Goal: Task Accomplishment & Management: Use online tool/utility

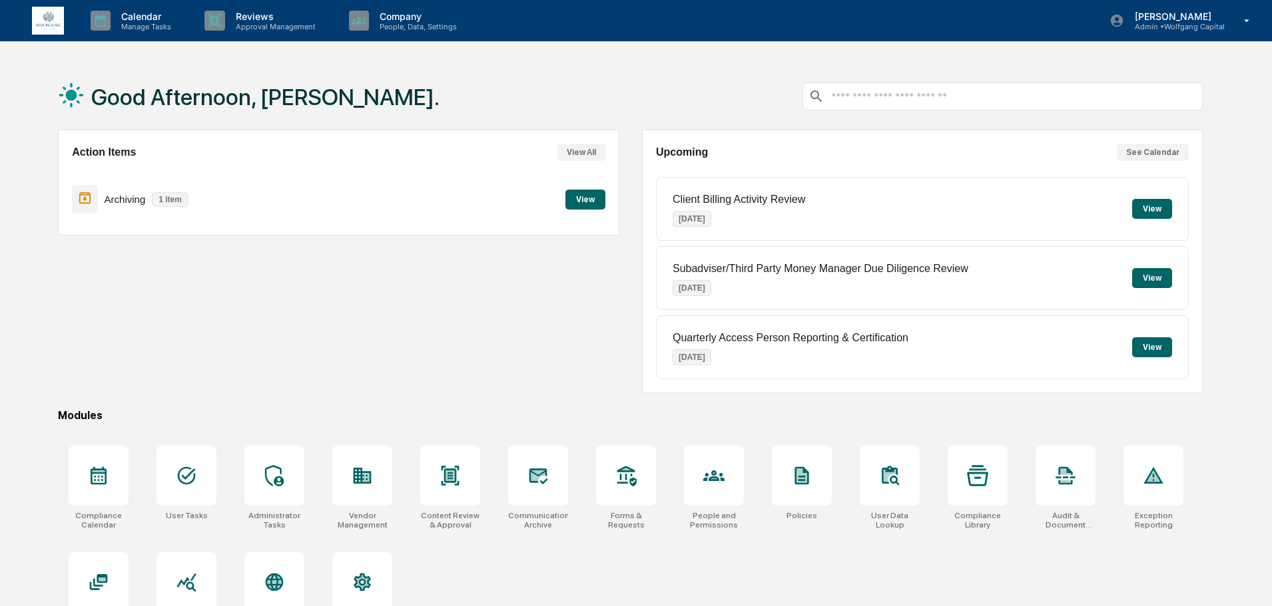
click at [597, 197] on button "View" at bounding box center [585, 200] width 40 height 20
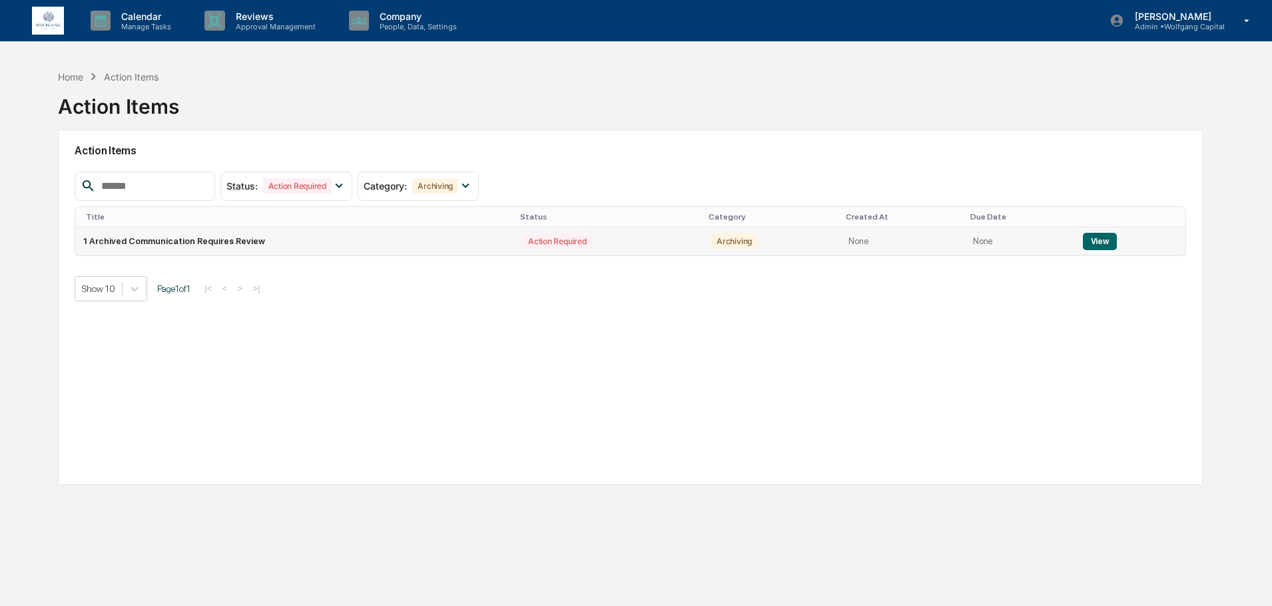
click at [1092, 238] on button "View" at bounding box center [1099, 241] width 34 height 17
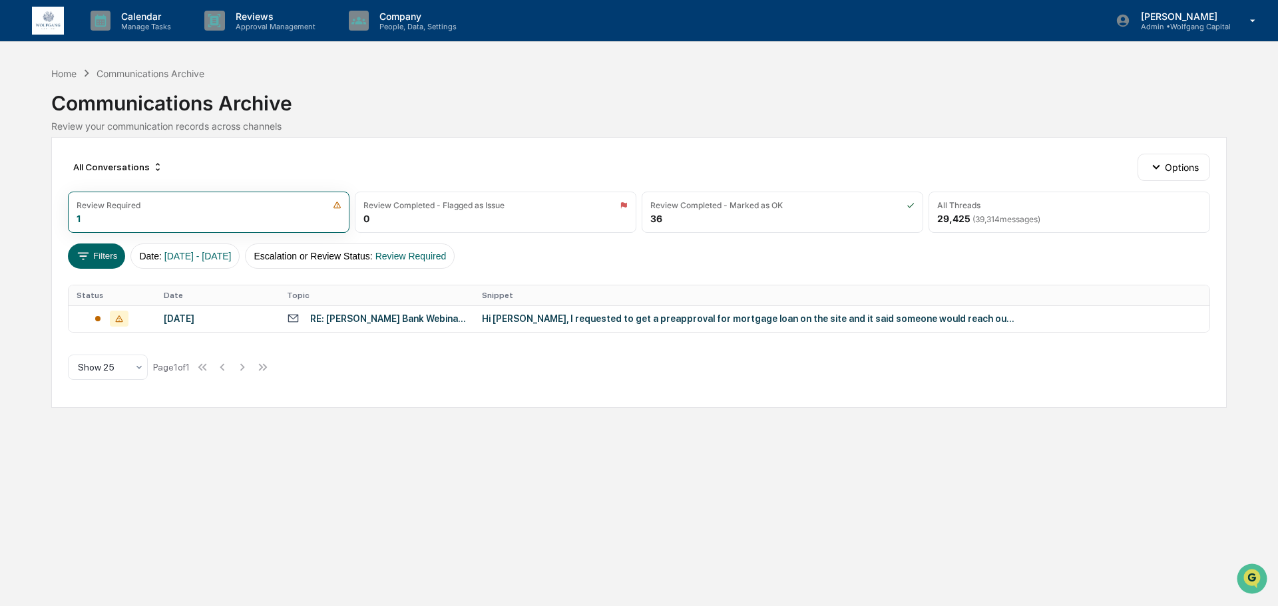
click at [400, 322] on div "RE: [PERSON_NAME] Bank Webinar Follow Up" at bounding box center [388, 319] width 156 height 11
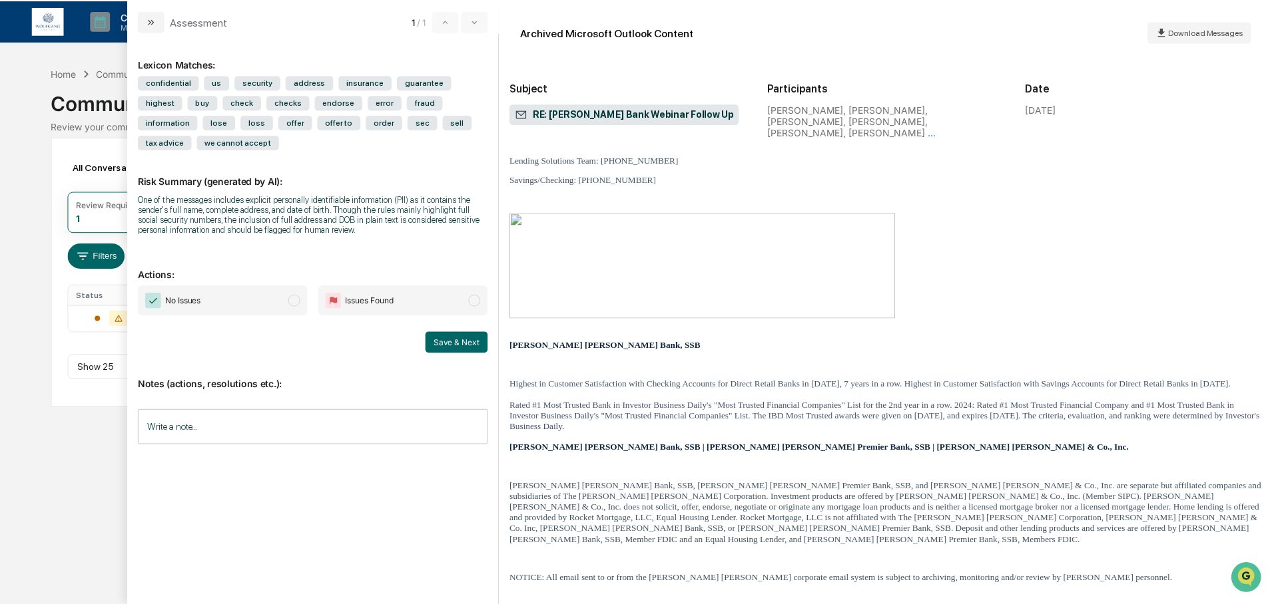
scroll to position [2642, 0]
click at [210, 302] on span "No Issues" at bounding box center [223, 301] width 170 height 31
click at [453, 349] on button "Save & Next" at bounding box center [458, 342] width 63 height 21
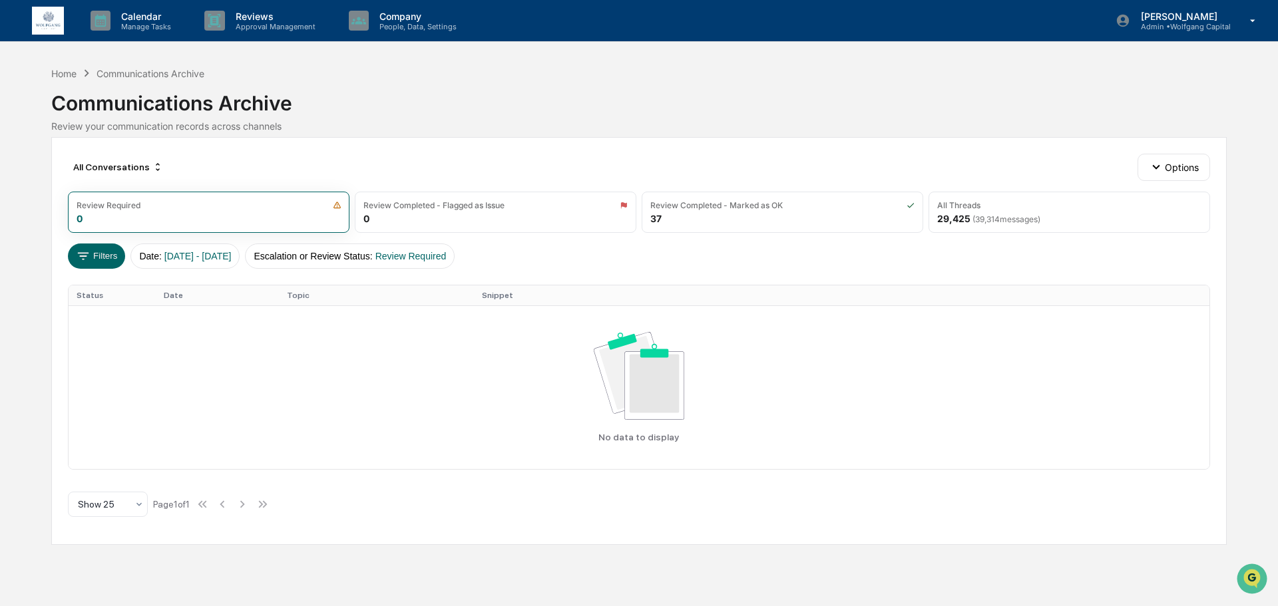
click at [45, 11] on img at bounding box center [48, 21] width 32 height 29
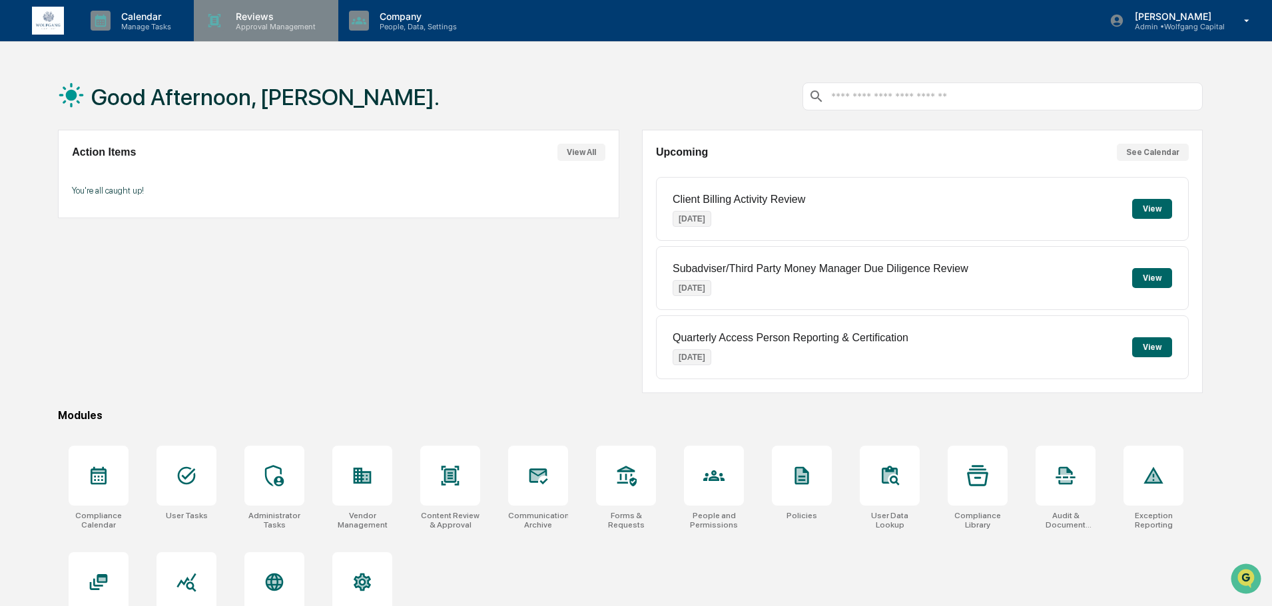
click at [277, 9] on div "Reviews Approval Management" at bounding box center [266, 20] width 144 height 41
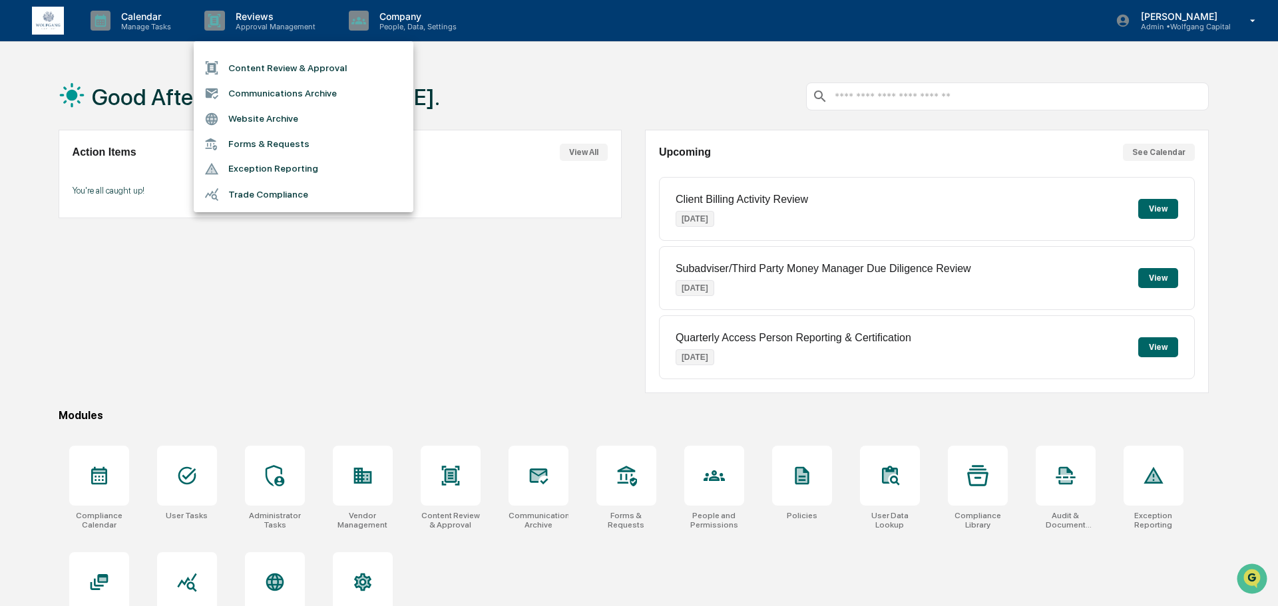
click at [278, 63] on li "Content Review & Approval" at bounding box center [304, 67] width 220 height 25
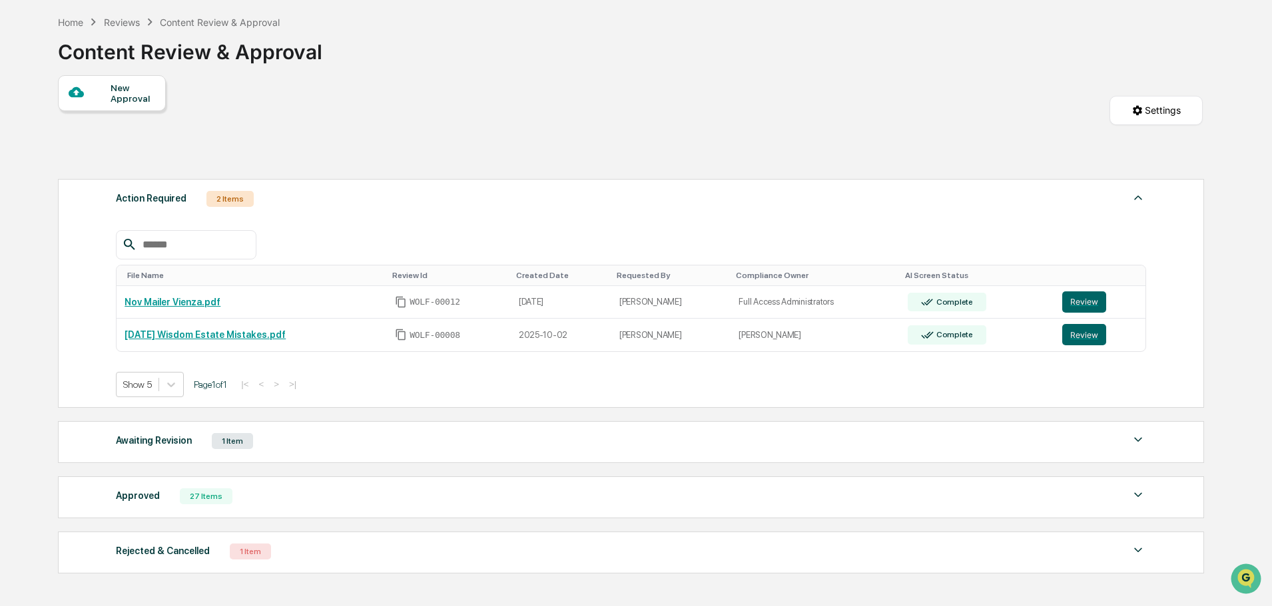
scroll to position [143, 0]
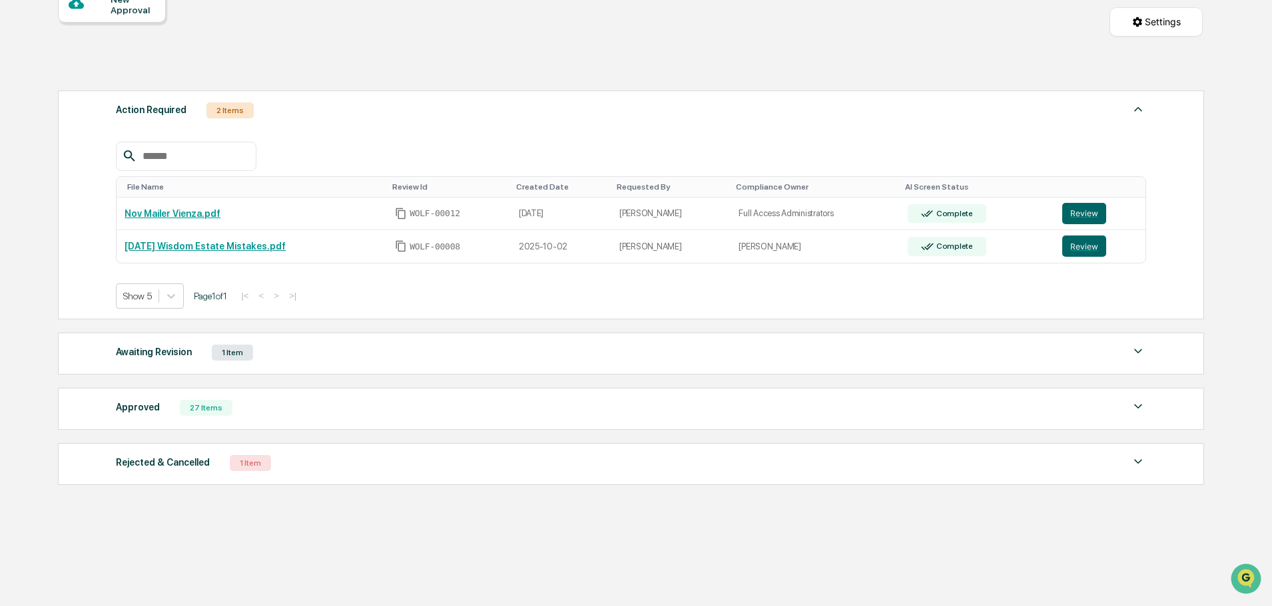
click at [343, 355] on div "Awaiting Revision 1 Item" at bounding box center [631, 353] width 1030 height 19
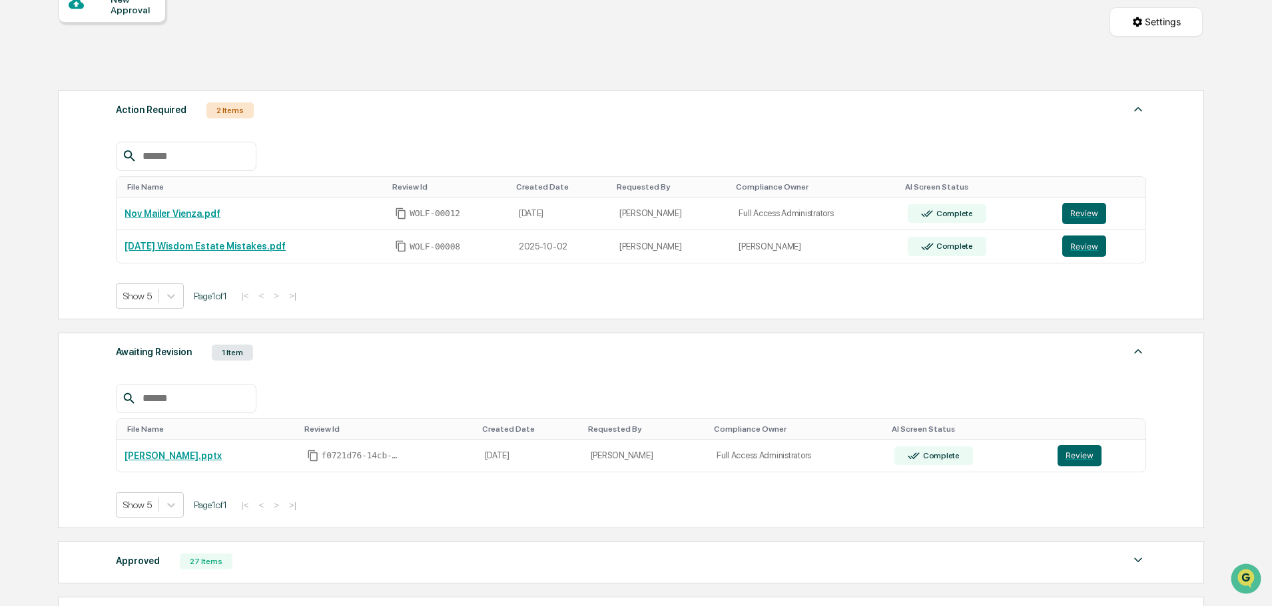
click at [340, 355] on div "Awaiting Revision 1 Item" at bounding box center [631, 353] width 1030 height 19
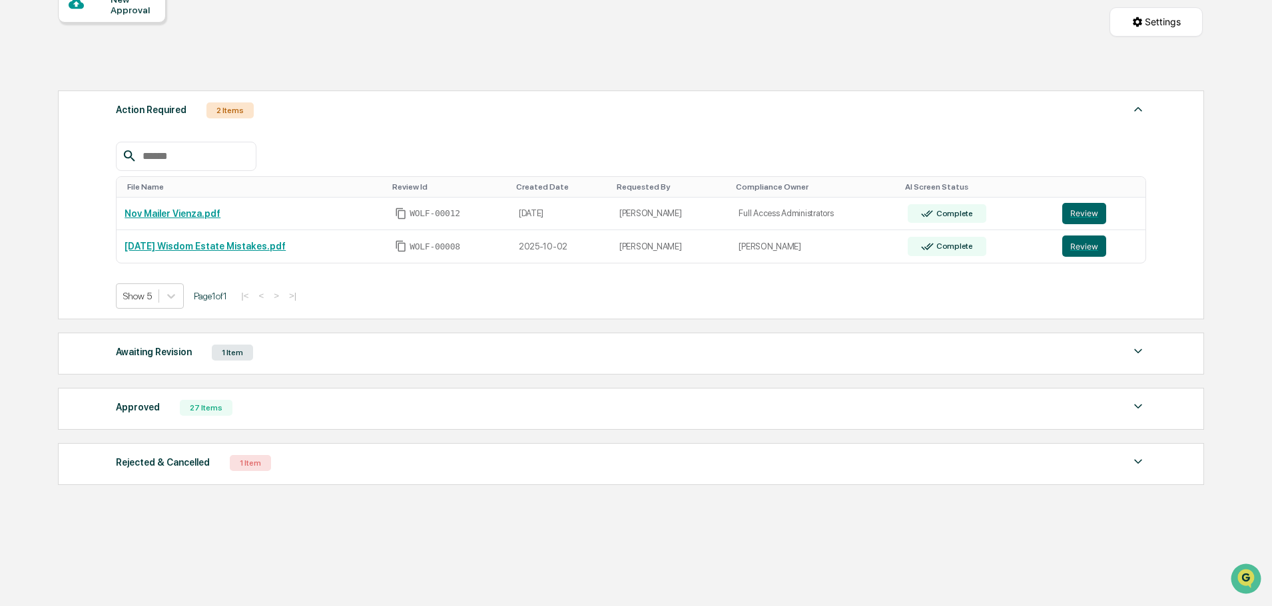
click at [297, 413] on div "Approved 27 Items" at bounding box center [631, 408] width 1030 height 19
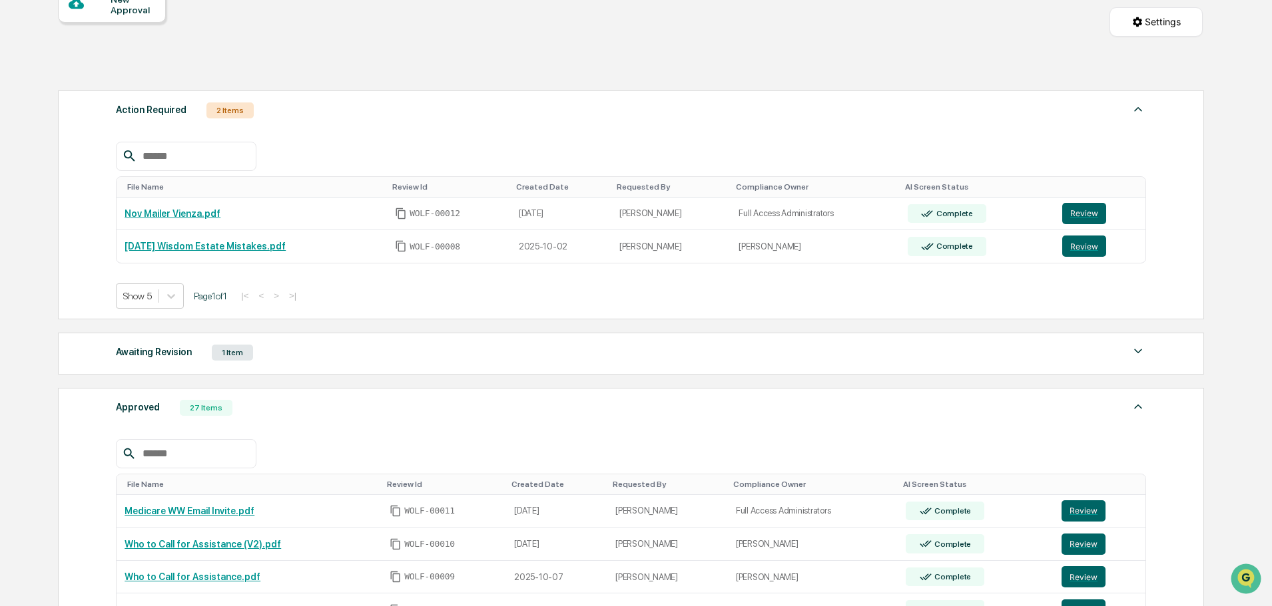
click at [300, 406] on div "Approved 27 Items" at bounding box center [631, 408] width 1030 height 19
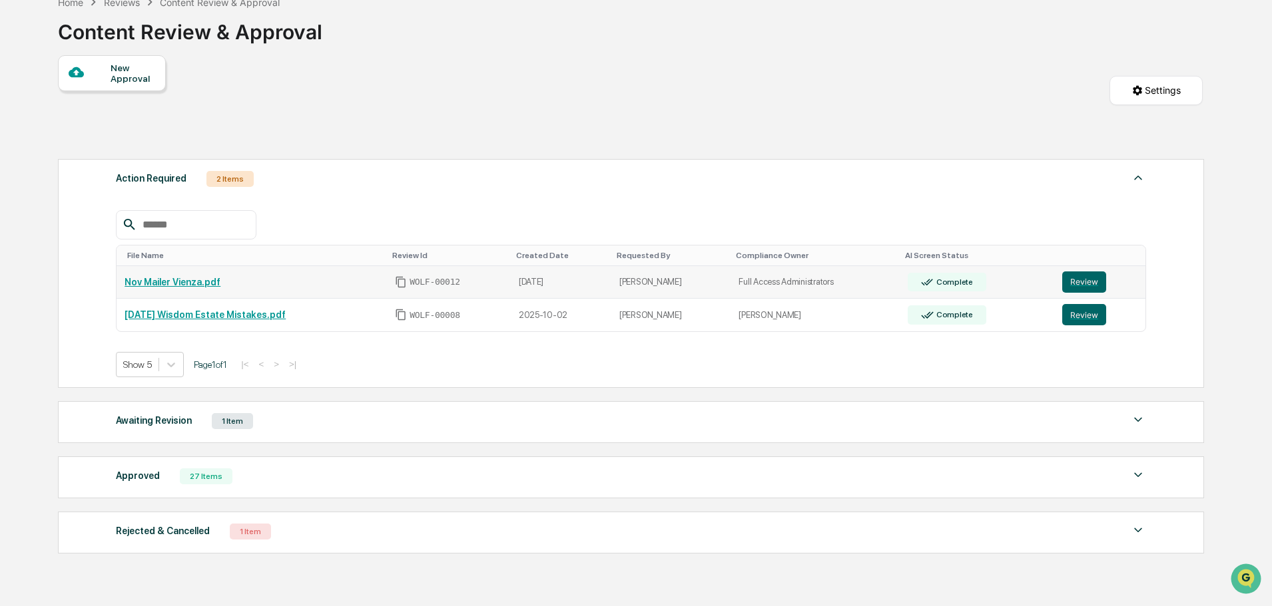
scroll to position [76, 0]
click at [1076, 283] on button "Review" at bounding box center [1084, 280] width 44 height 21
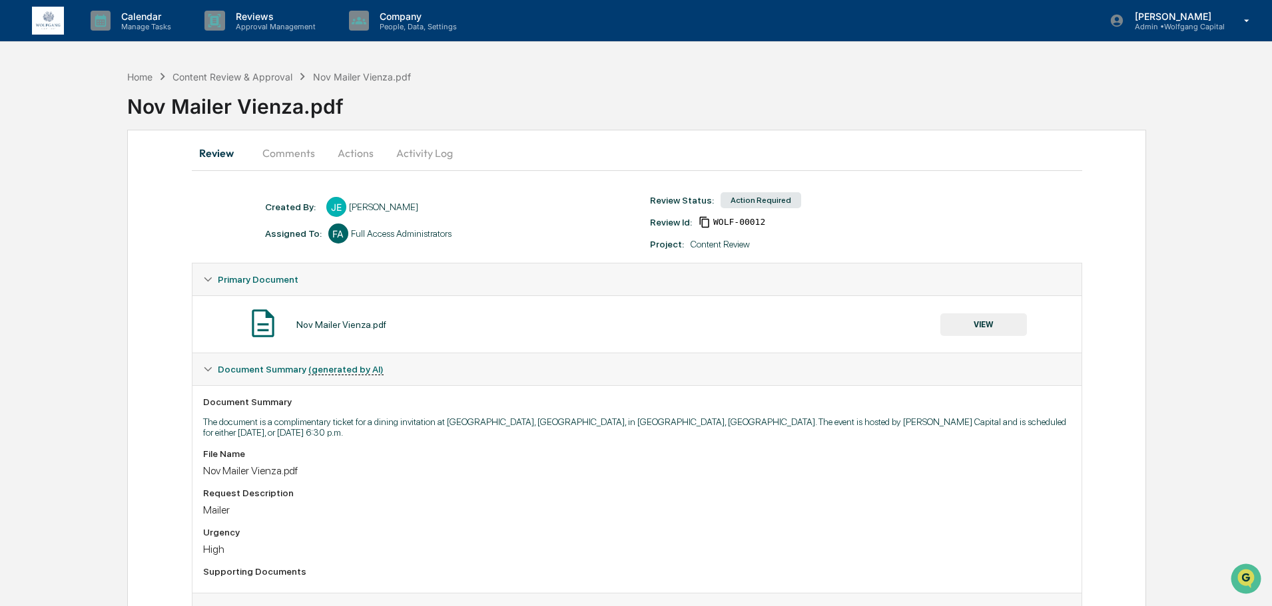
click at [336, 331] on div "Nov Mailer Vienza.pdf VIEW" at bounding box center [636, 324] width 867 height 35
click at [399, 333] on div "Nov Mailer Vienza.pdf VIEW" at bounding box center [636, 324] width 867 height 35
click at [353, 158] on button "Actions" at bounding box center [356, 153] width 60 height 32
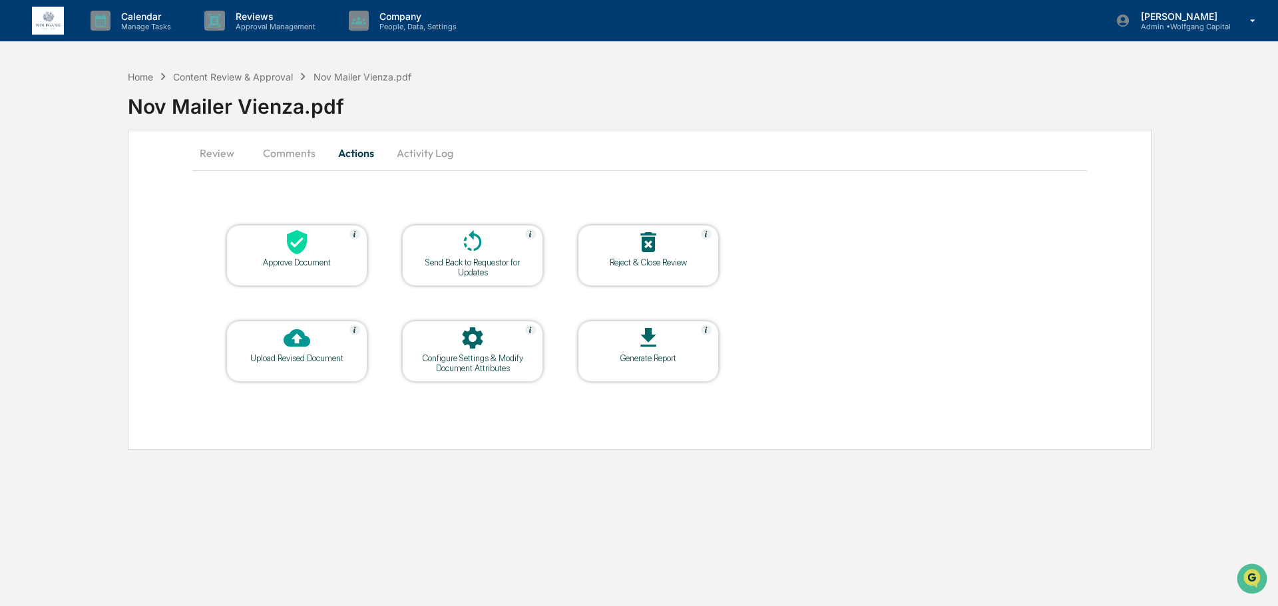
click at [284, 262] on div "Approve Document" at bounding box center [297, 263] width 120 height 10
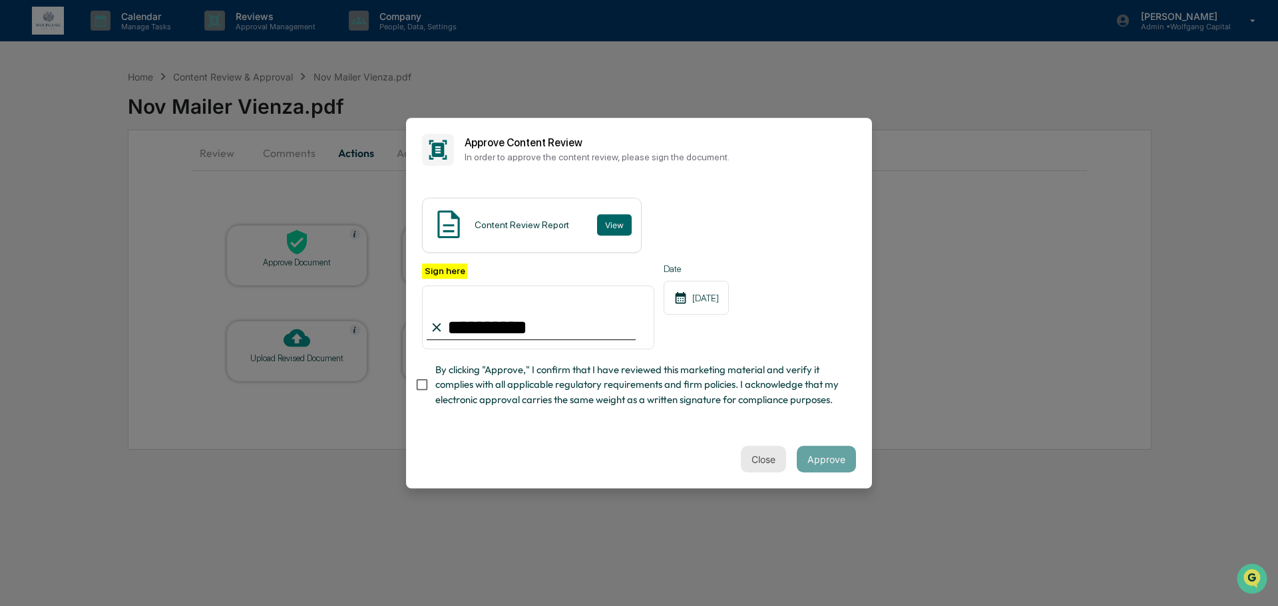
type input "**********"
click at [756, 459] on button "Close" at bounding box center [763, 459] width 45 height 27
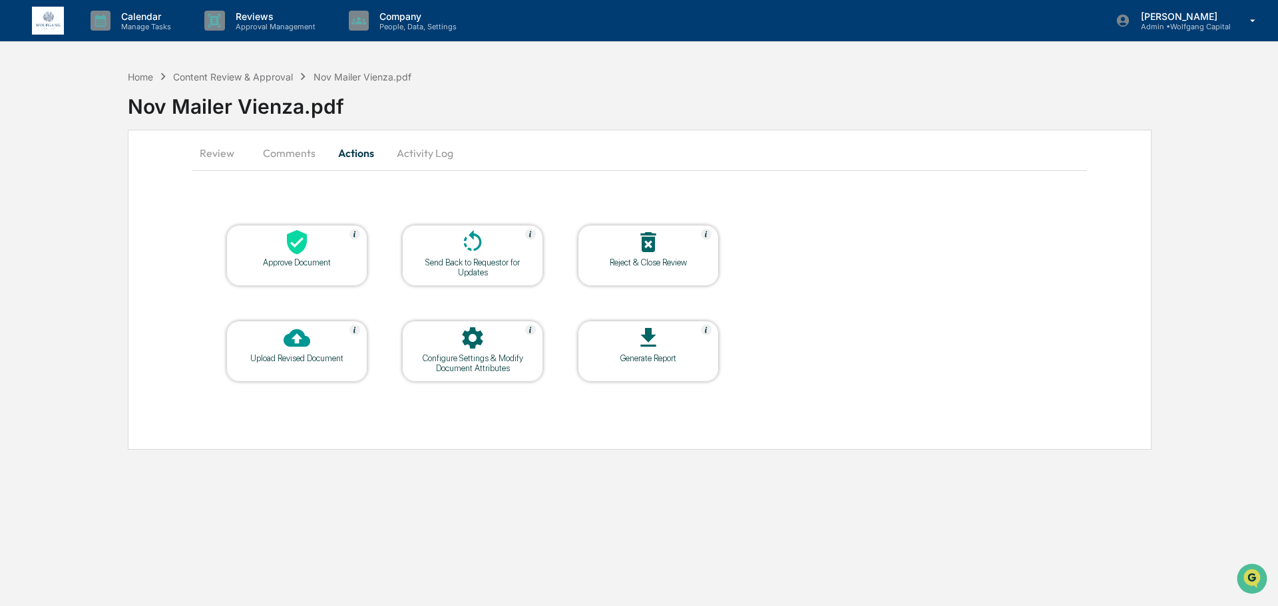
click at [230, 154] on button "Review" at bounding box center [222, 153] width 60 height 32
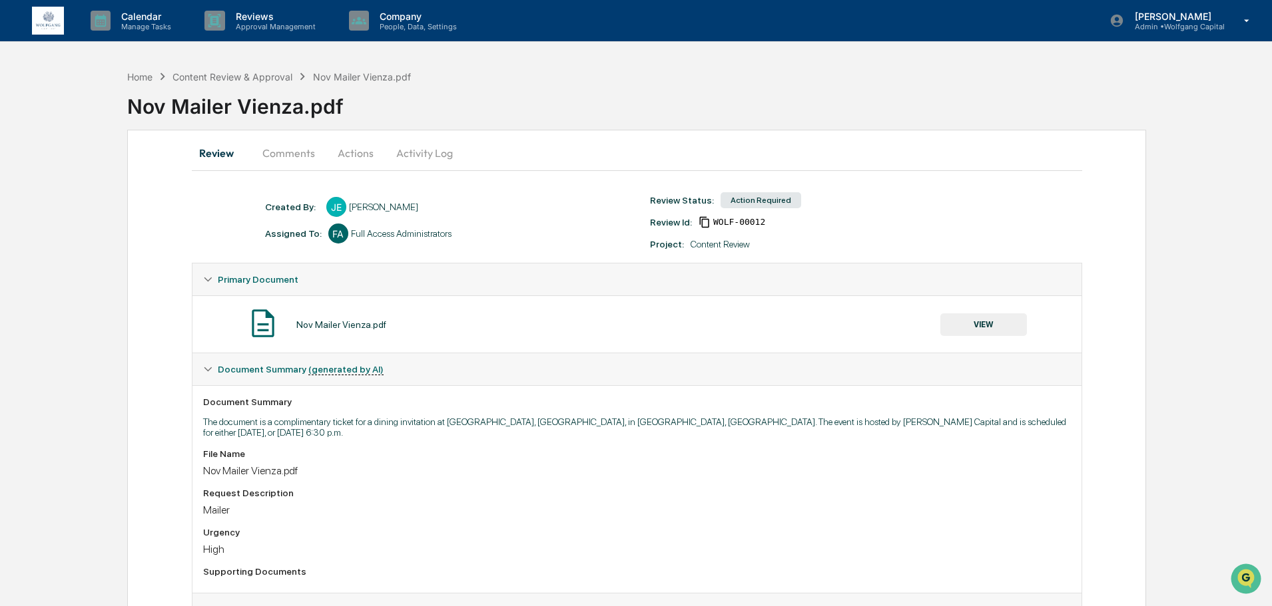
click at [986, 327] on button "VIEW" at bounding box center [983, 325] width 87 height 23
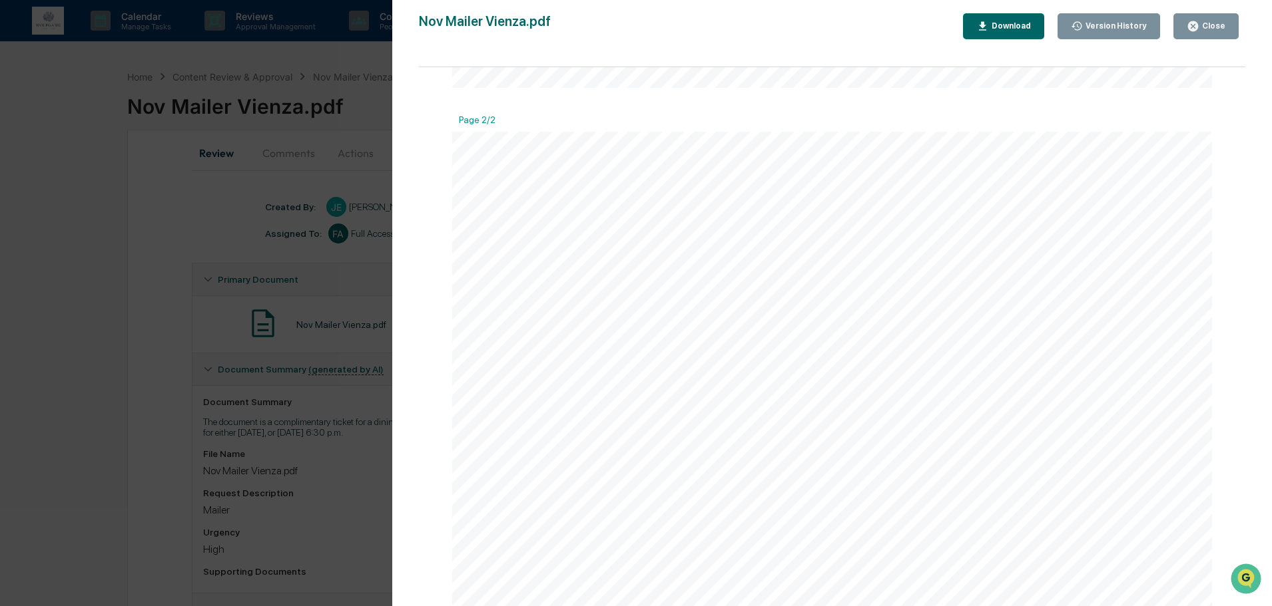
scroll to position [549, 0]
click at [945, 187] on span "Not knowing the secret to" at bounding box center [972, 184] width 88 height 8
click at [945, 186] on span "Not knowing the secret to" at bounding box center [972, 184] width 88 height 8
click at [946, 195] on span "converting your retirement account" at bounding box center [987, 195] width 119 height 8
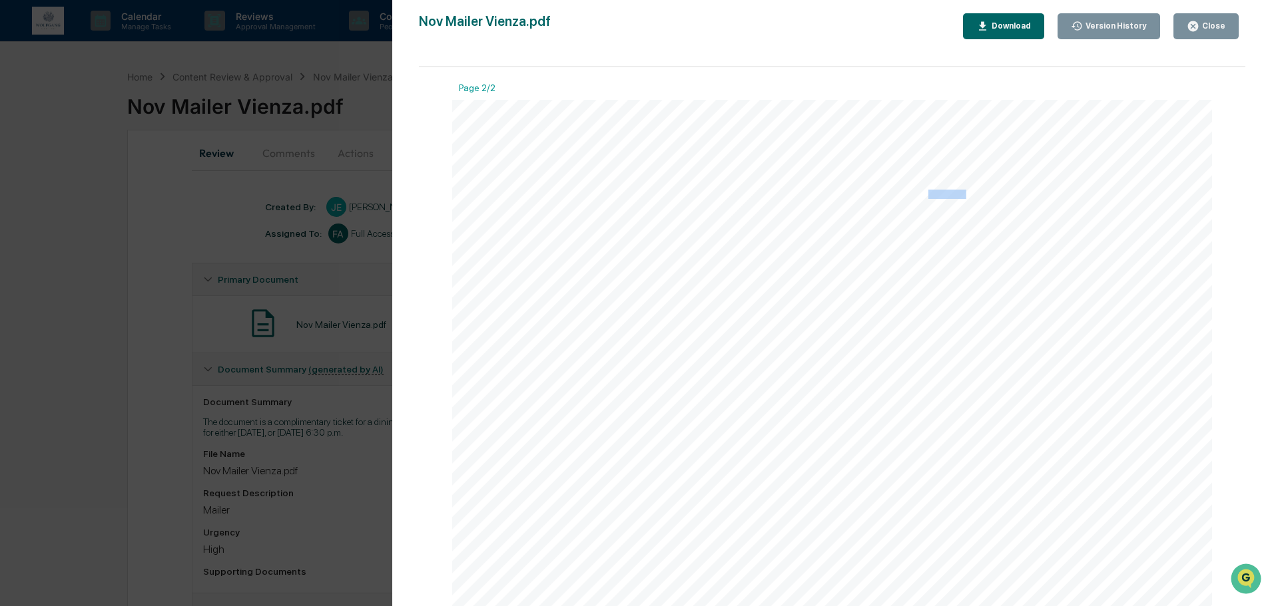
click at [946, 195] on span "converting your retirement account" at bounding box center [987, 195] width 119 height 8
click at [949, 195] on span "converting your retirement account" at bounding box center [987, 195] width 119 height 8
click at [951, 199] on div "DINNER EVENT ARE TAX TRAPS A BIG CONCERN FOR YOU WHEN IT COMES TO YOUR IRA OR 4…" at bounding box center [832, 353] width 760 height 507
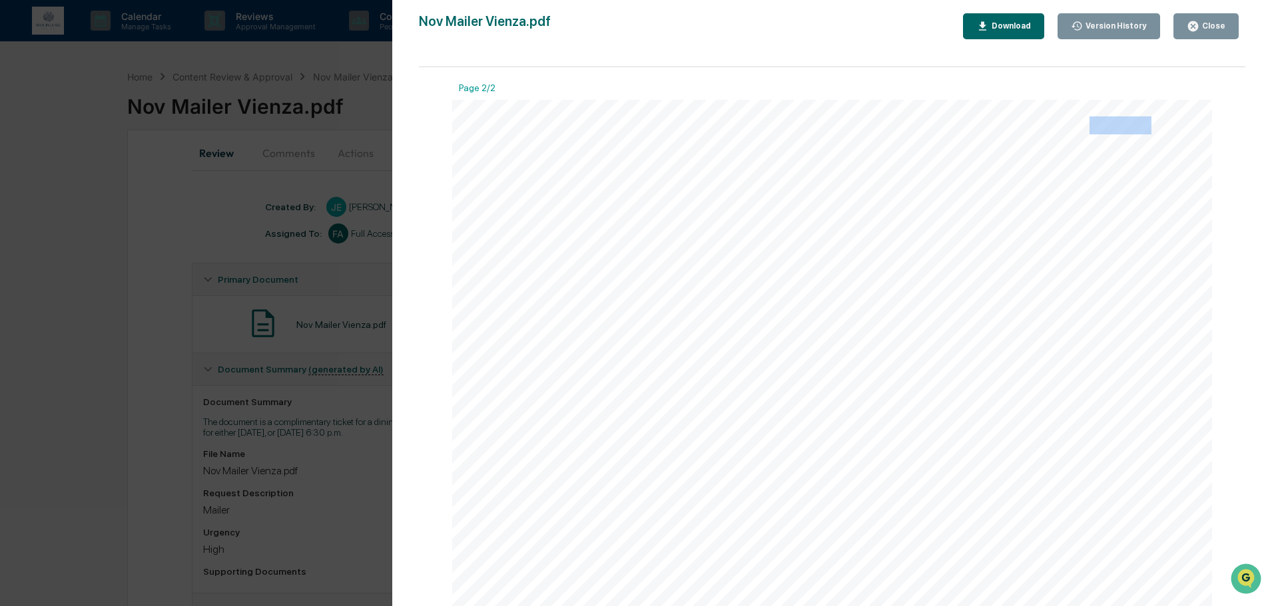
click at [951, 199] on div "DINNER EVENT ARE TAX TRAPS A BIG CONCERN FOR YOU WHEN IT COMES TO YOUR IRA OR 4…" at bounding box center [832, 353] width 760 height 507
click at [951, 203] on span "to tax-free income" at bounding box center [959, 206] width 62 height 8
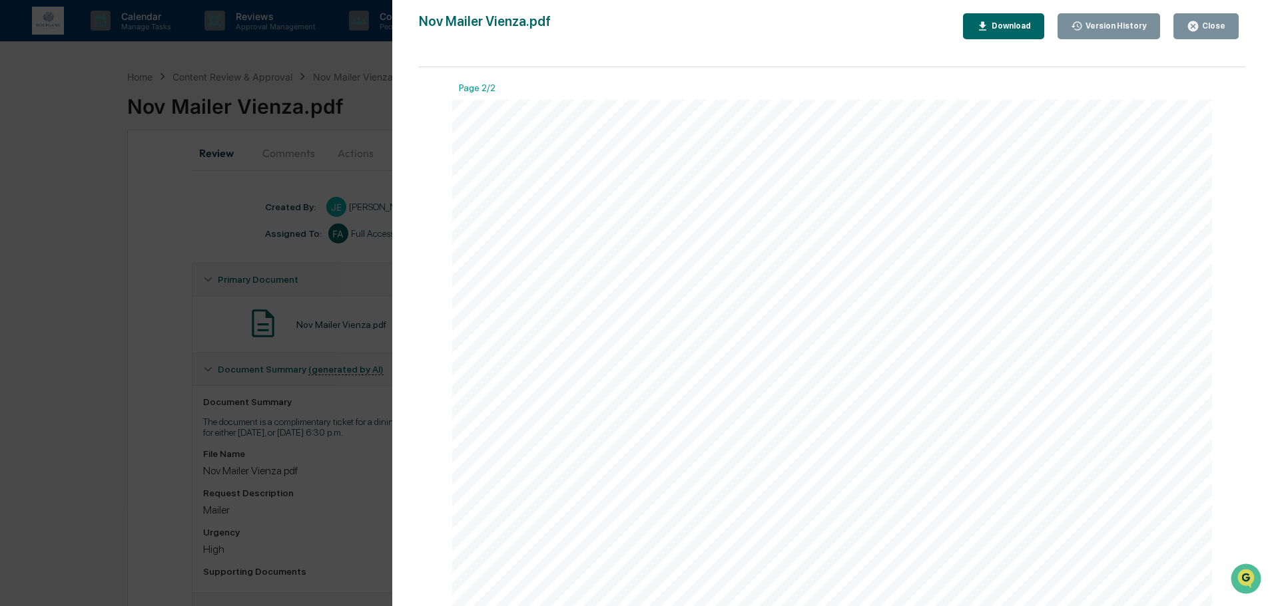
click at [943, 185] on span "Not knowing the secret to" at bounding box center [972, 184] width 88 height 8
click at [73, 197] on div "Version History 10/13/2025, 06:14 PM Jaimie Egan Nov Mailer Vienza.pdf Close Ve…" at bounding box center [636, 303] width 1272 height 606
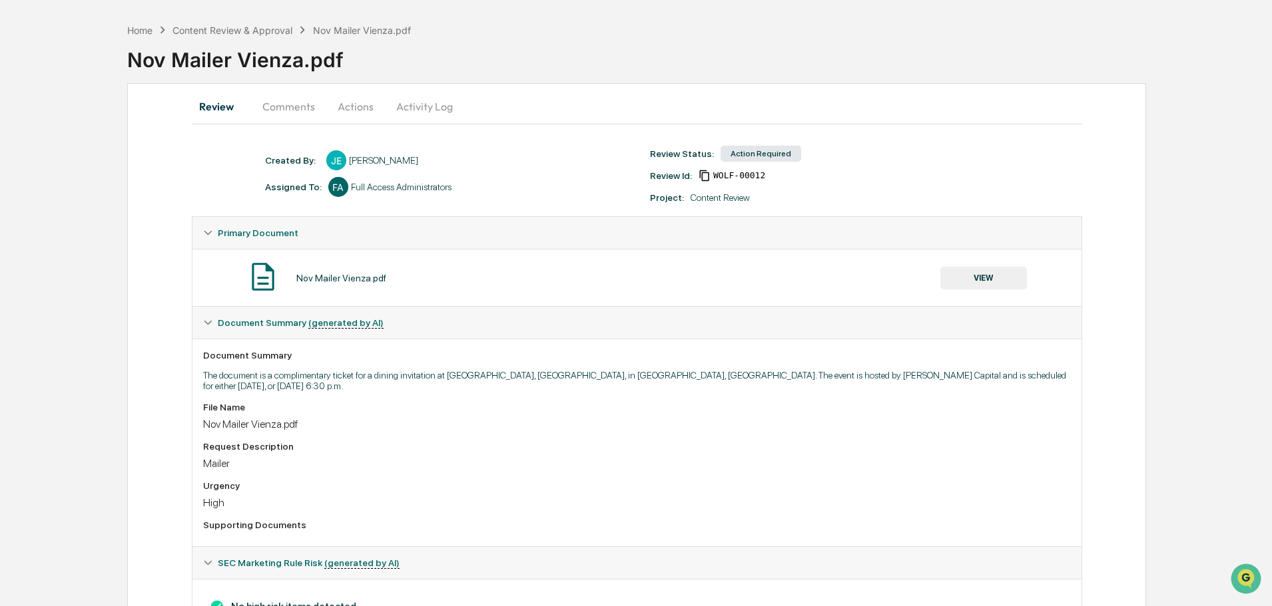
scroll to position [0, 0]
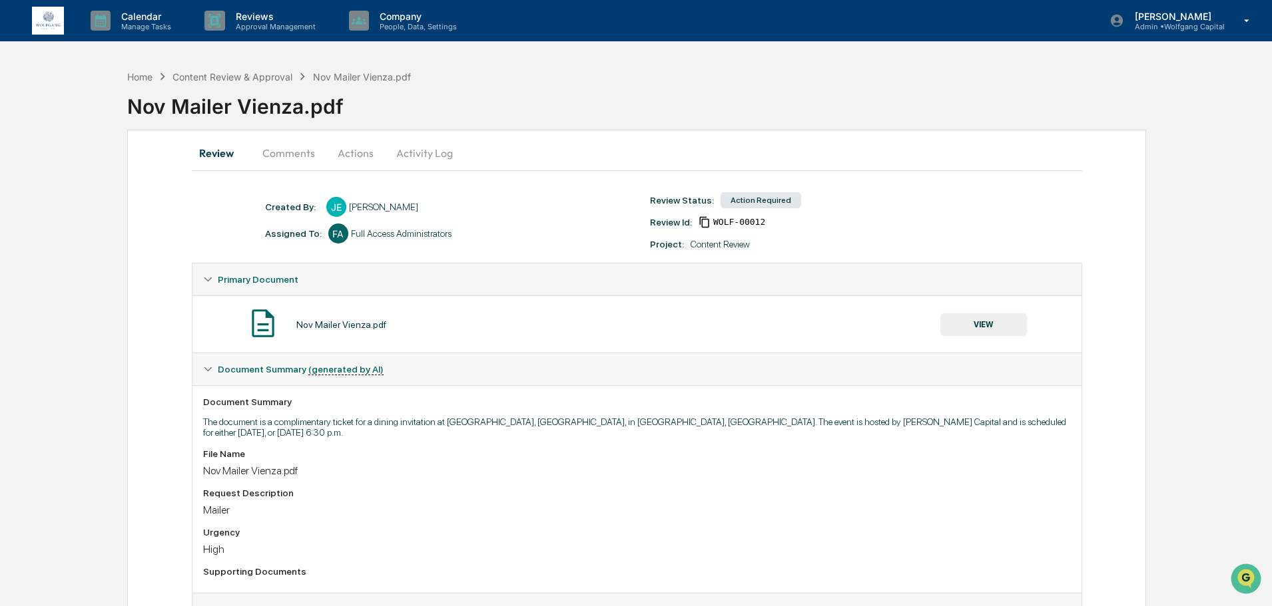
click at [427, 162] on button "Activity Log" at bounding box center [424, 153] width 78 height 32
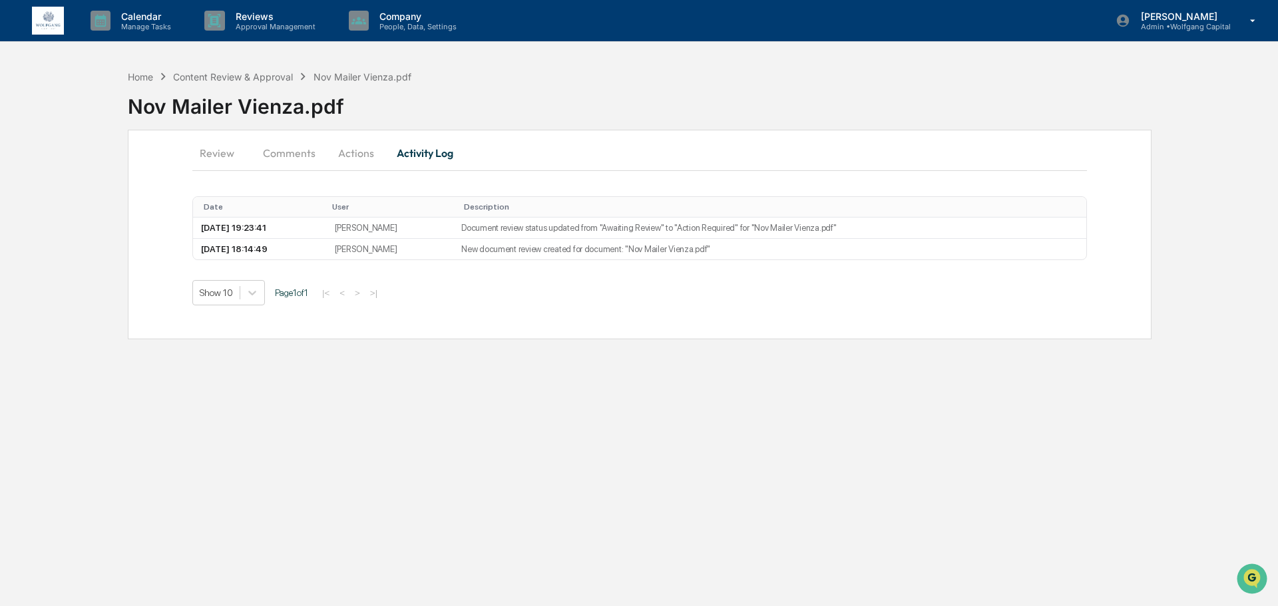
click at [215, 154] on button "Review" at bounding box center [222, 153] width 60 height 32
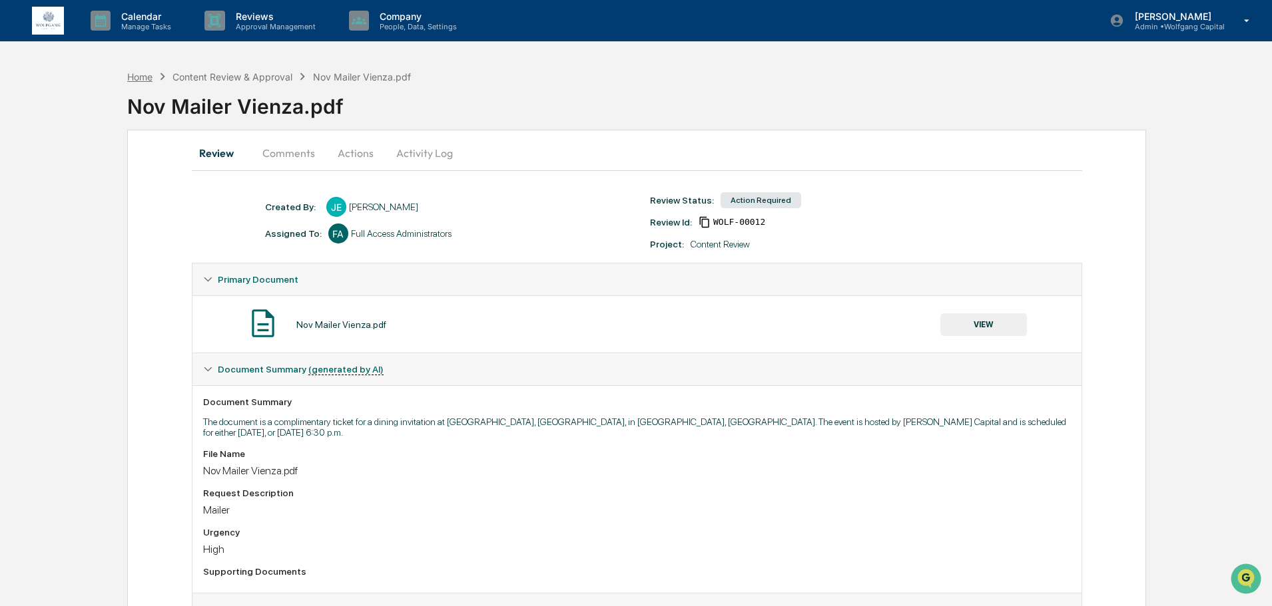
click at [146, 82] on div "Home" at bounding box center [139, 76] width 25 height 11
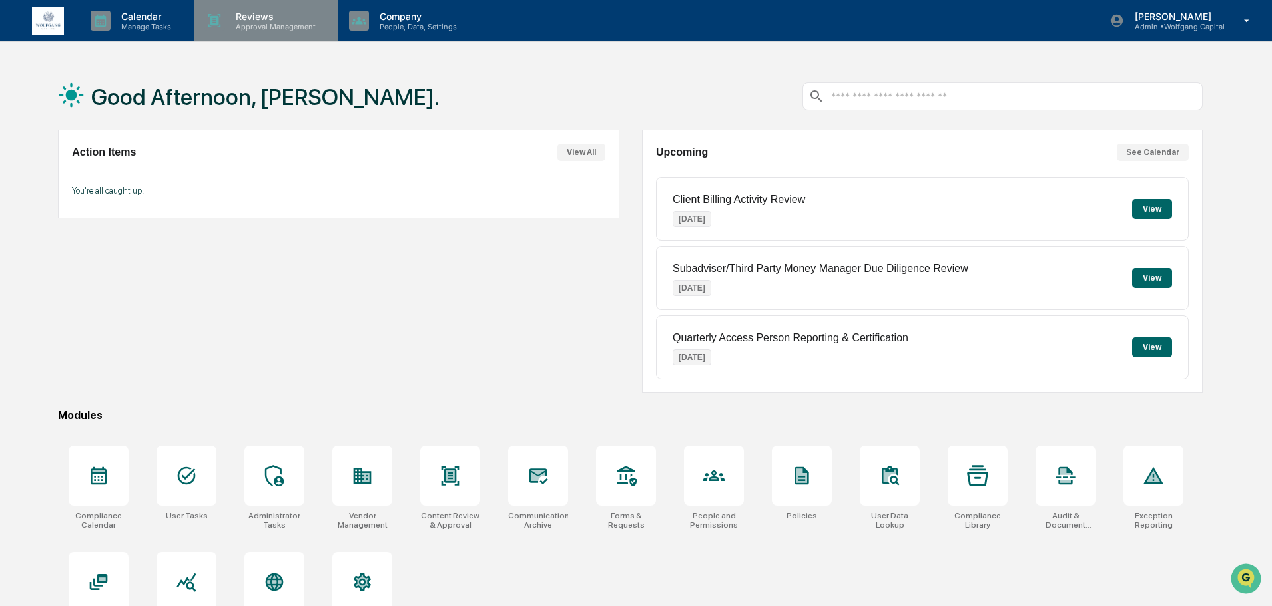
click at [235, 12] on p "Reviews" at bounding box center [273, 16] width 97 height 11
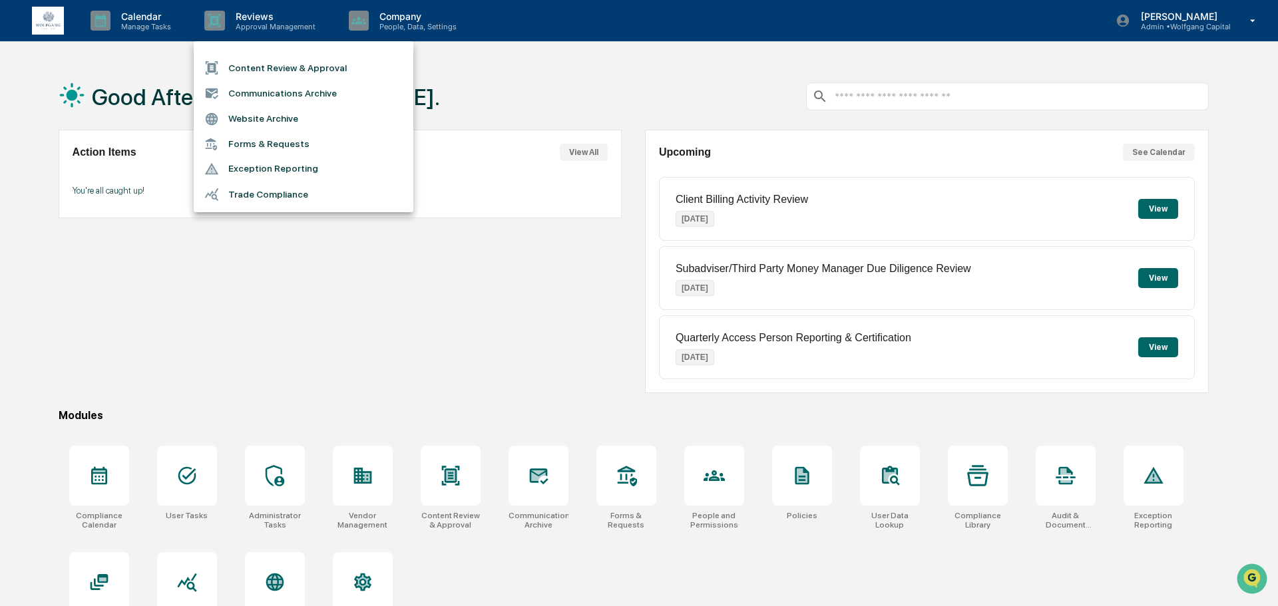
click at [265, 59] on li "Content Review & Approval" at bounding box center [304, 67] width 220 height 25
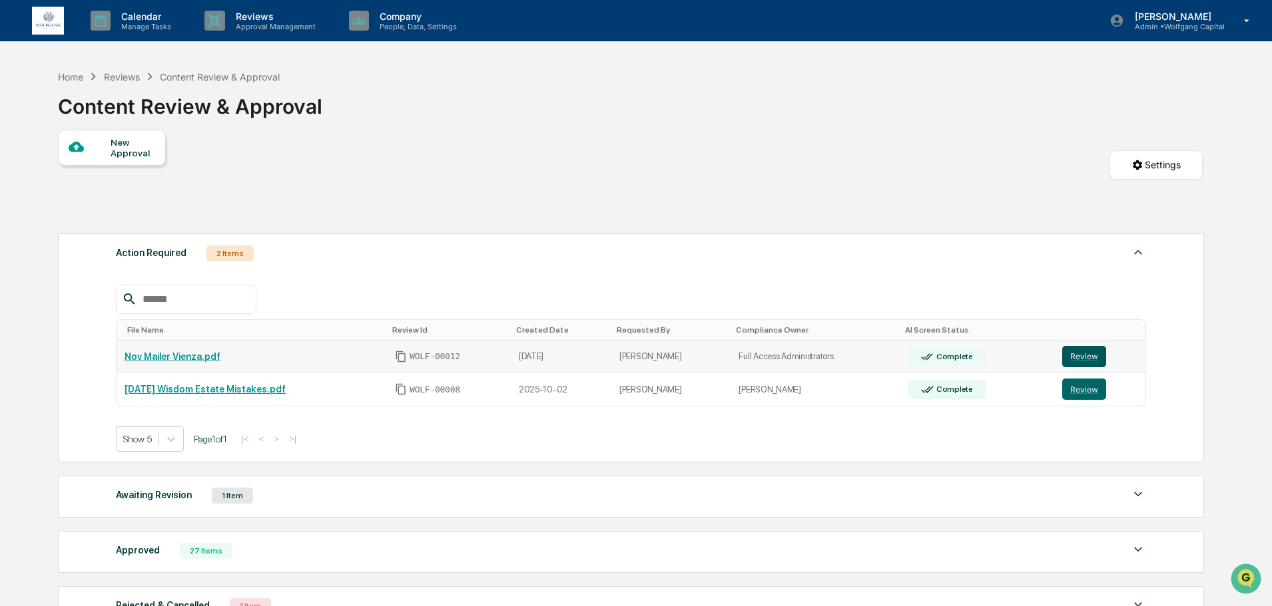
click at [1098, 354] on button "Review" at bounding box center [1084, 356] width 44 height 21
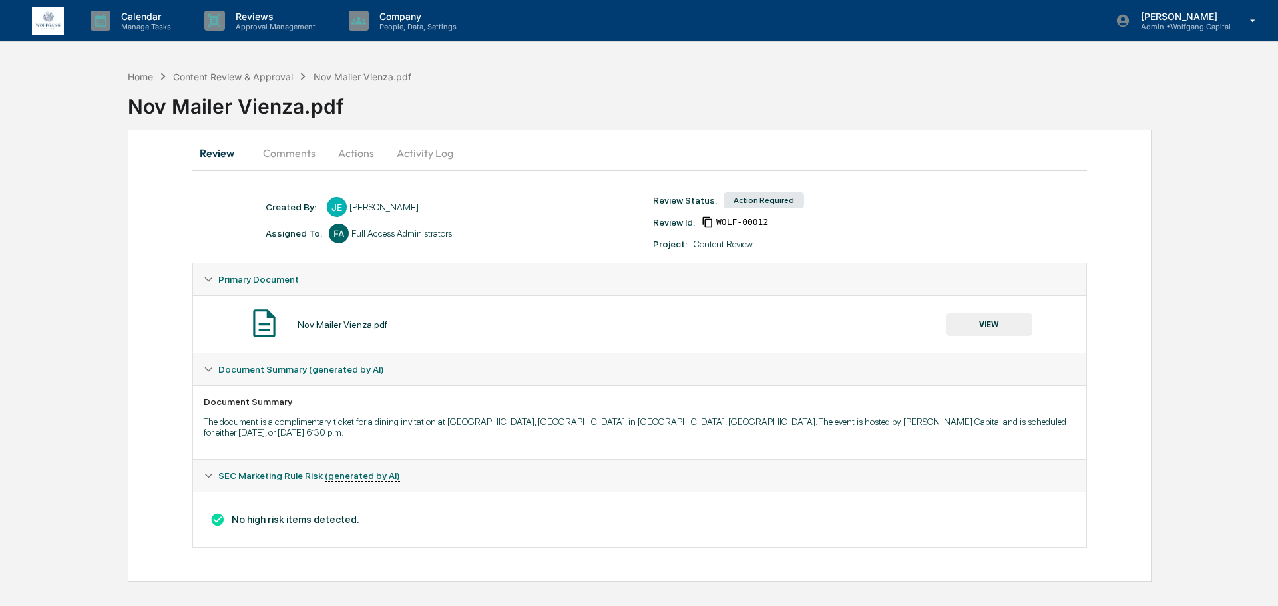
click at [387, 152] on button "Activity Log" at bounding box center [425, 153] width 78 height 32
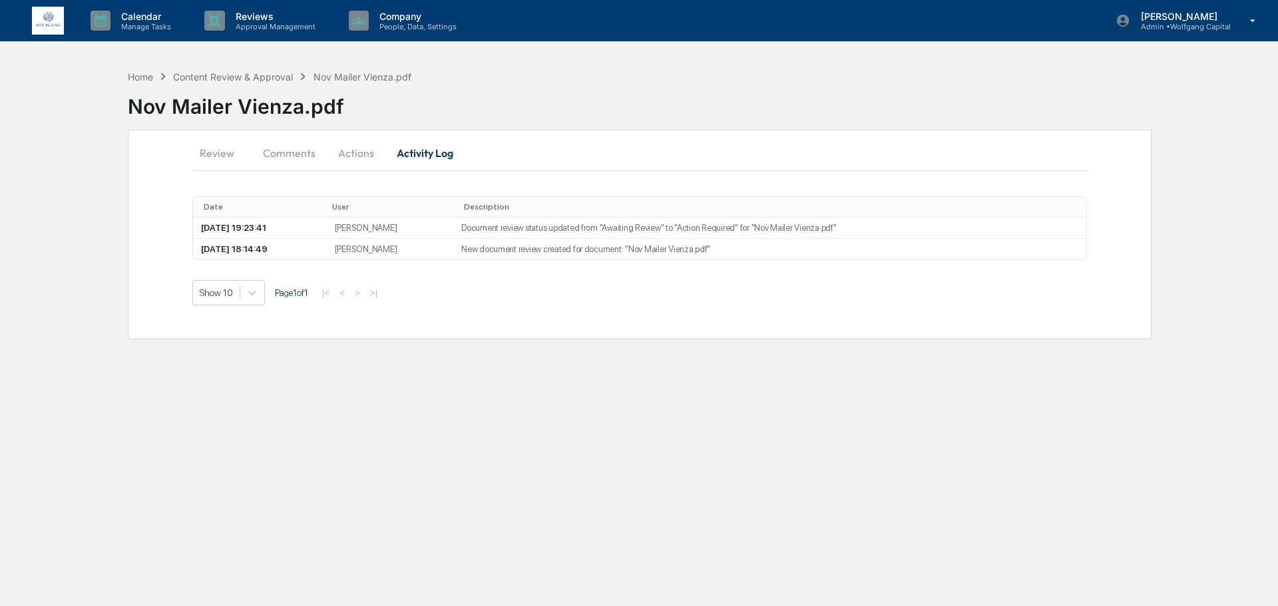
click at [365, 154] on button "Actions" at bounding box center [356, 153] width 60 height 32
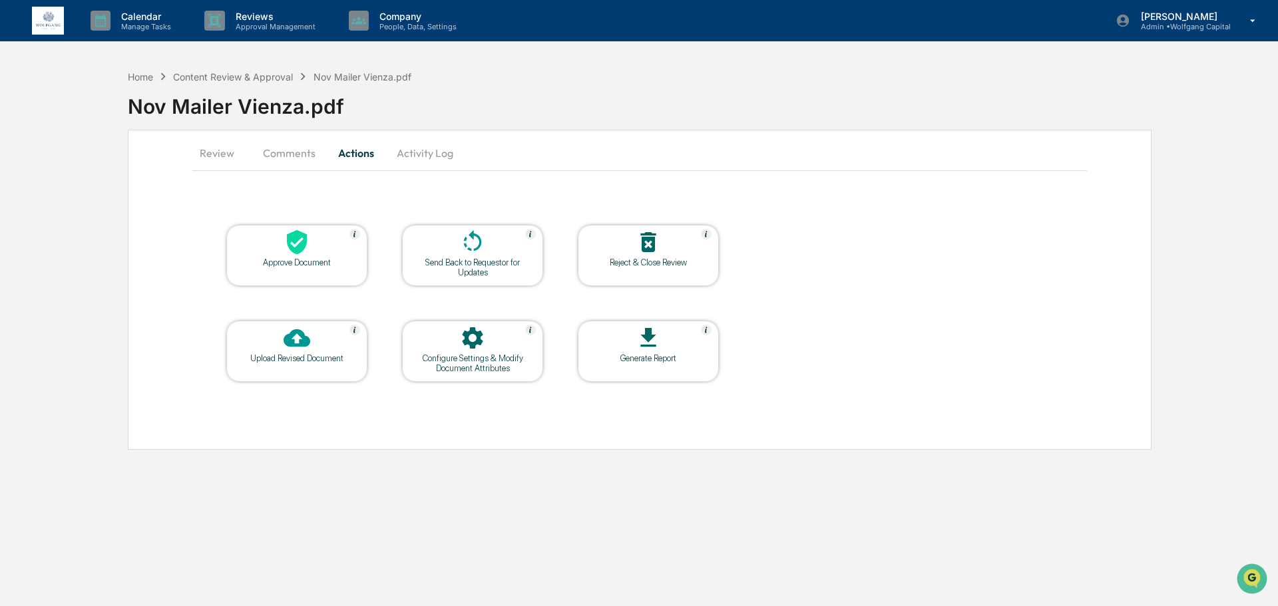
click at [630, 242] on div at bounding box center [648, 243] width 133 height 29
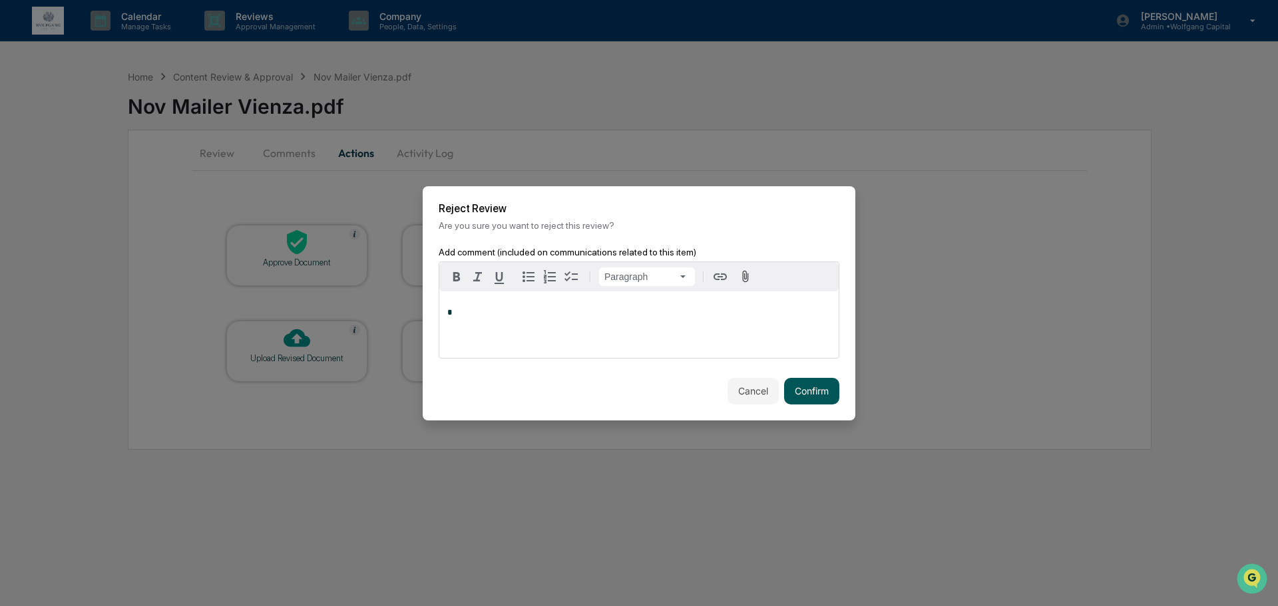
click at [812, 392] on button "Confirm" at bounding box center [811, 391] width 55 height 27
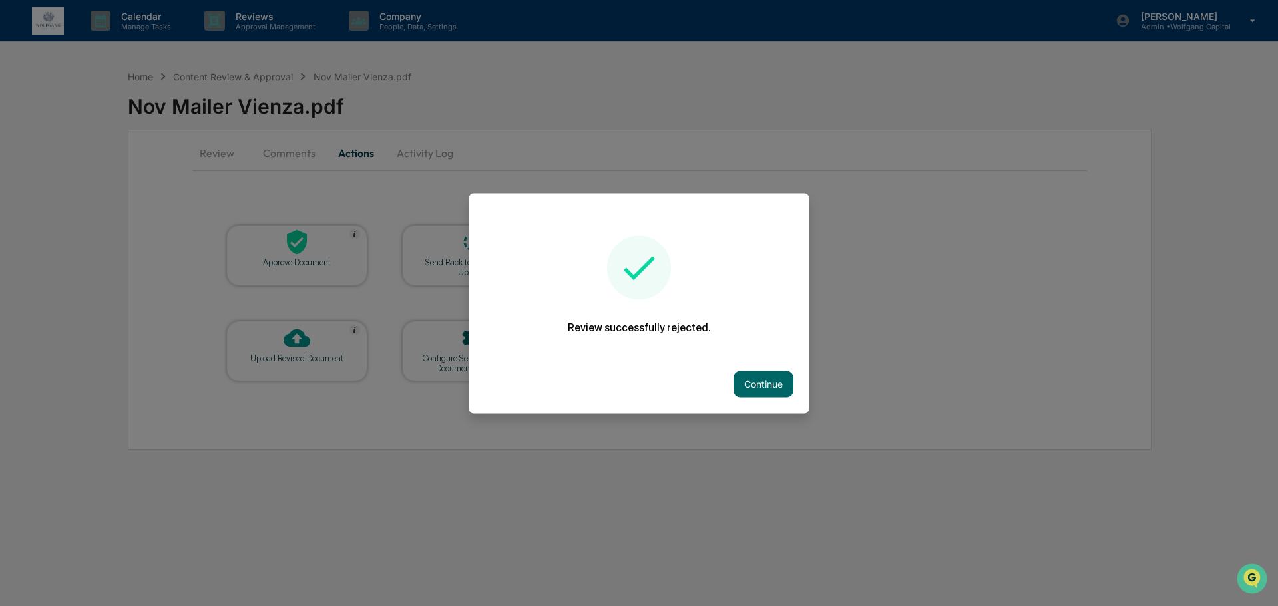
click at [774, 365] on div "Continue" at bounding box center [639, 384] width 341 height 59
click at [774, 371] on button "Continue" at bounding box center [764, 384] width 60 height 27
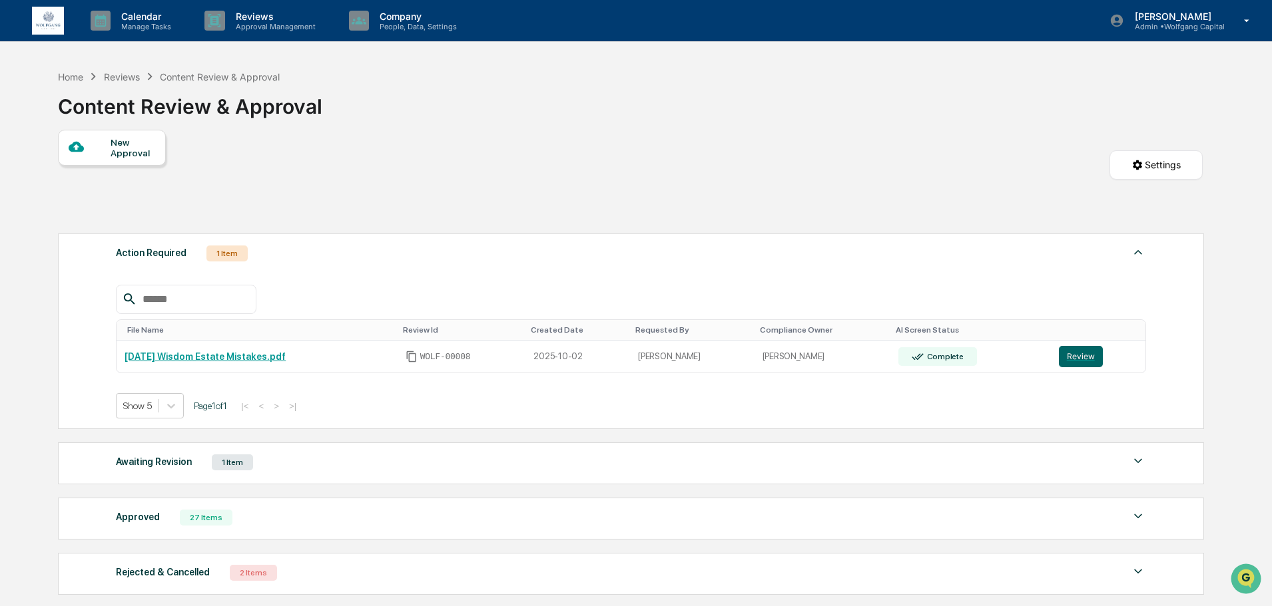
click at [364, 204] on div "New Approval Settings" at bounding box center [630, 178] width 1144 height 97
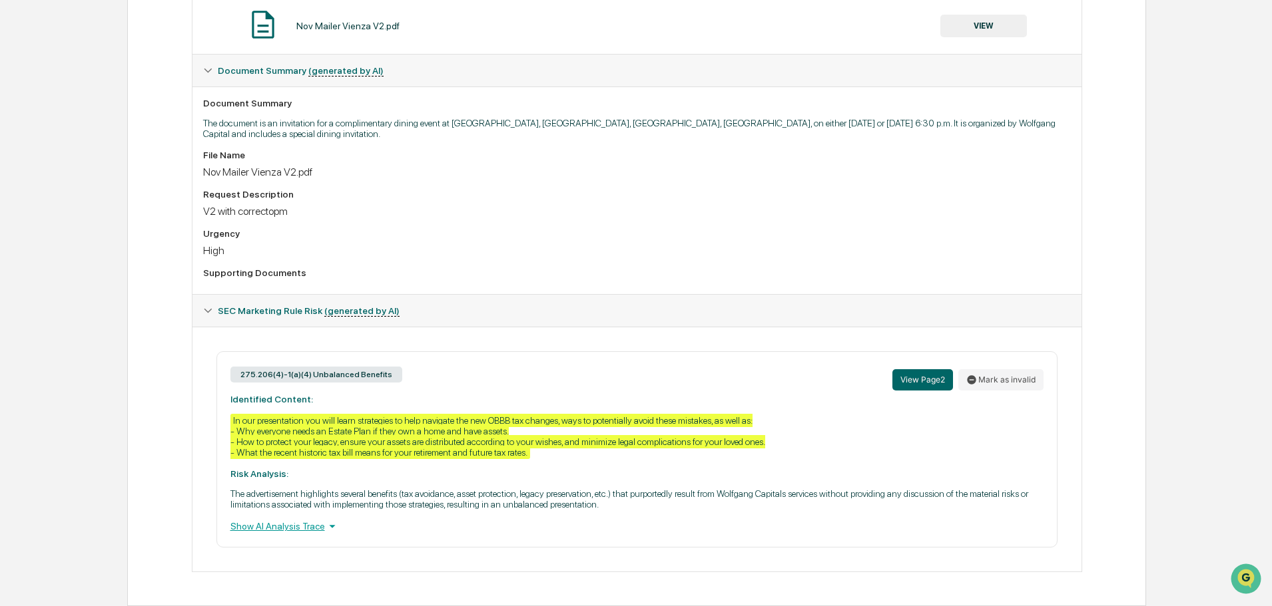
click at [357, 447] on div "In our presentation you will learn strategies to help navigate the new OBBB tax…" at bounding box center [497, 436] width 535 height 45
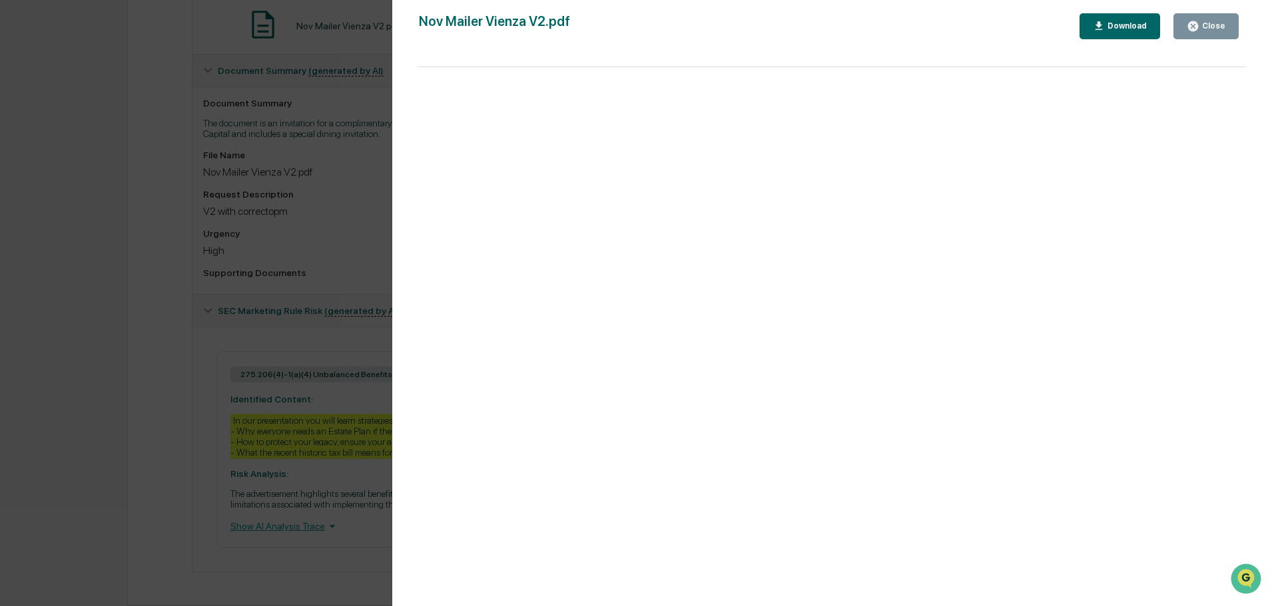
click at [1186, 29] on button "Close" at bounding box center [1205, 26] width 65 height 26
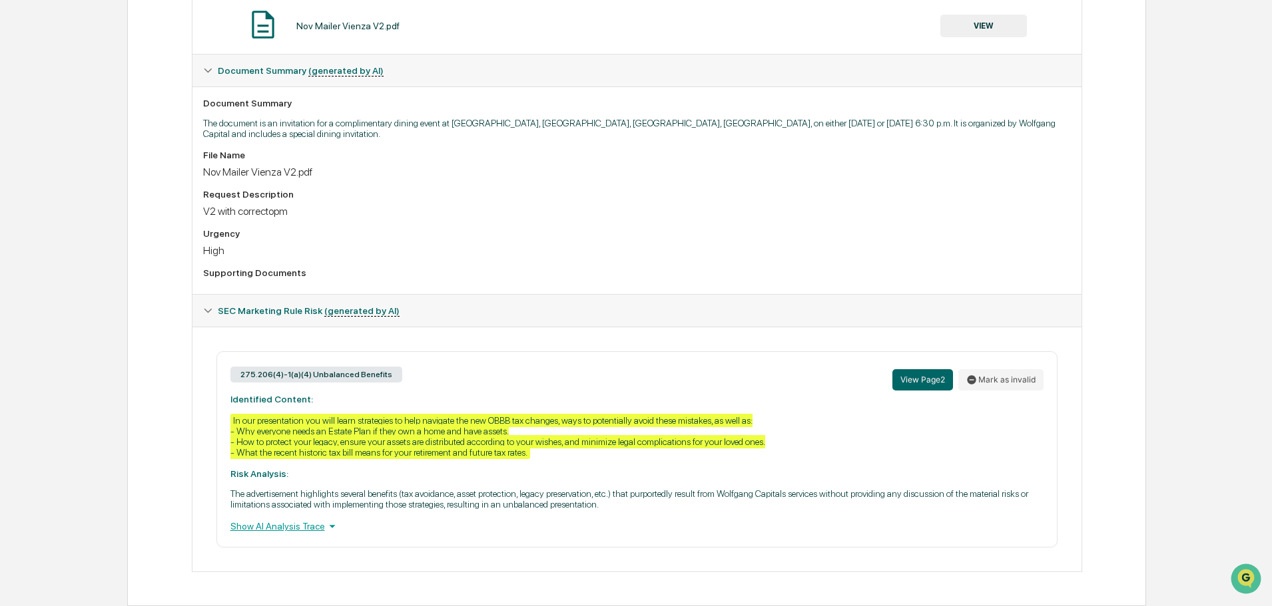
click at [273, 531] on div "Show AI Analysis Trace" at bounding box center [636, 526] width 813 height 15
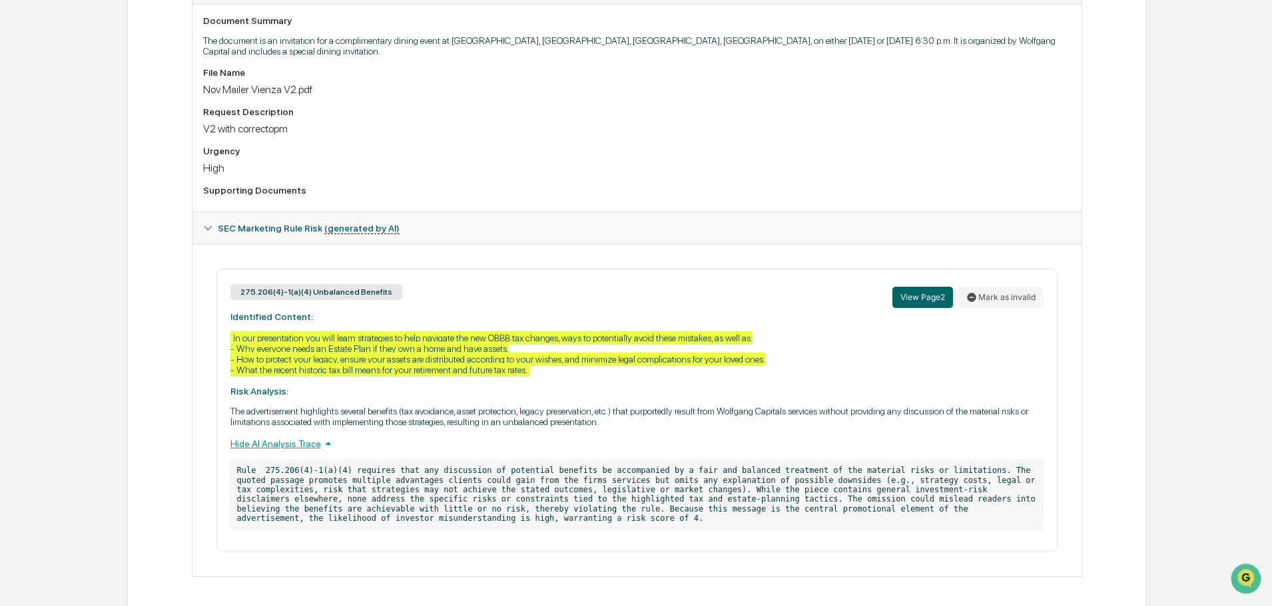
scroll to position [386, 0]
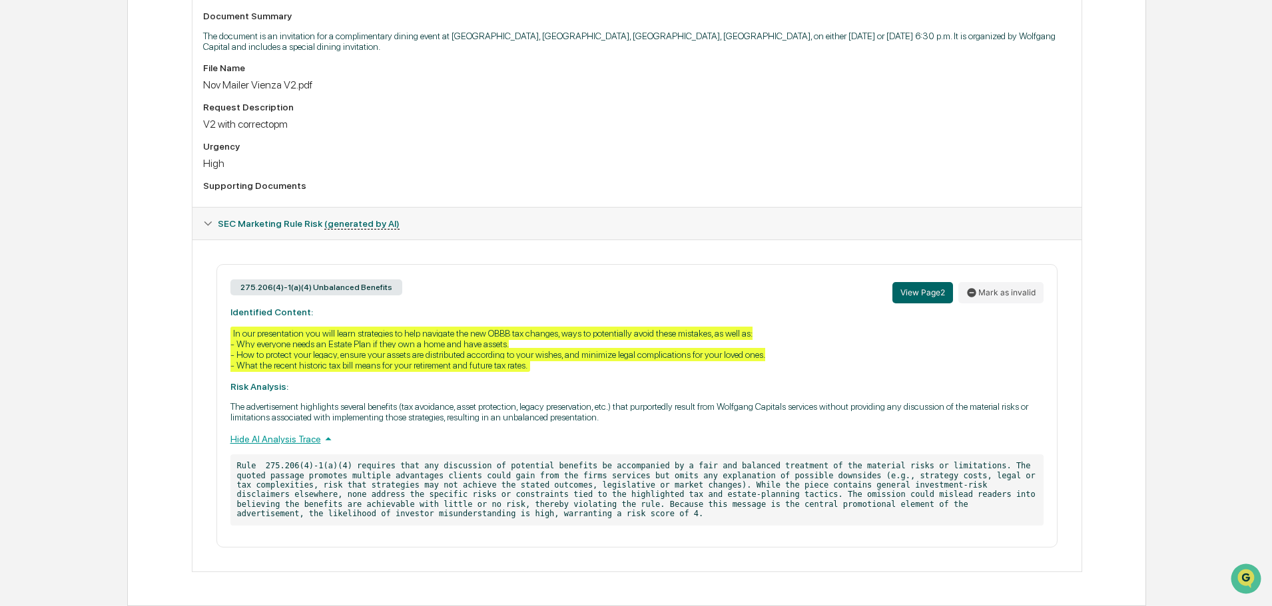
click at [288, 439] on div "Hide AI Analysis Trace" at bounding box center [636, 439] width 813 height 15
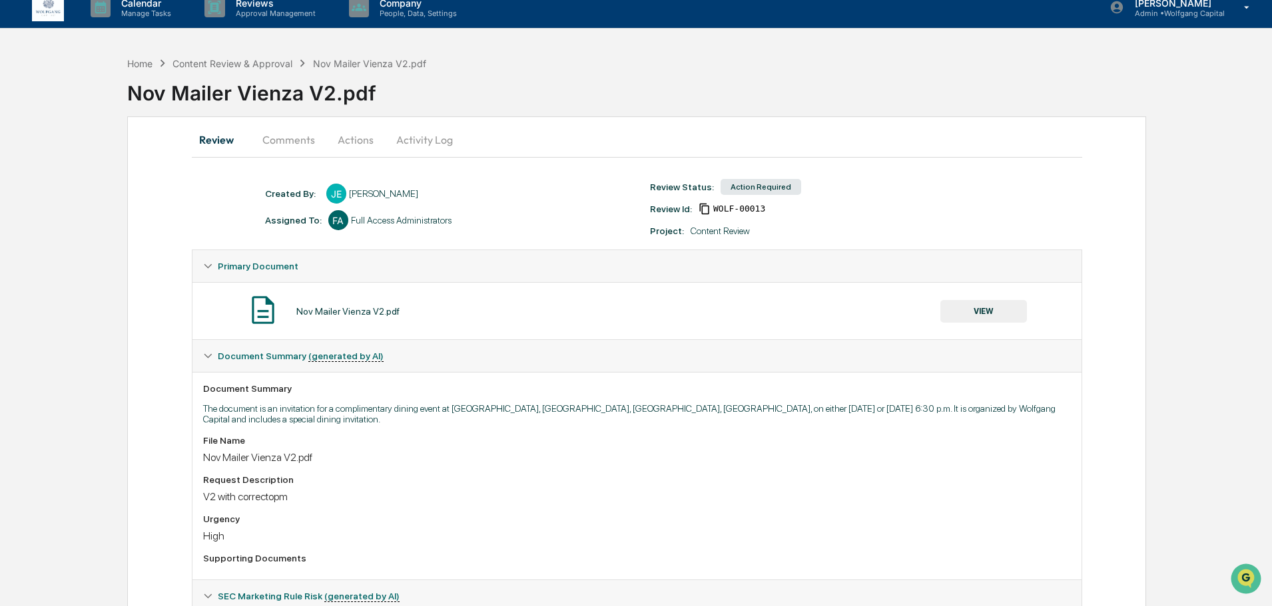
scroll to position [0, 0]
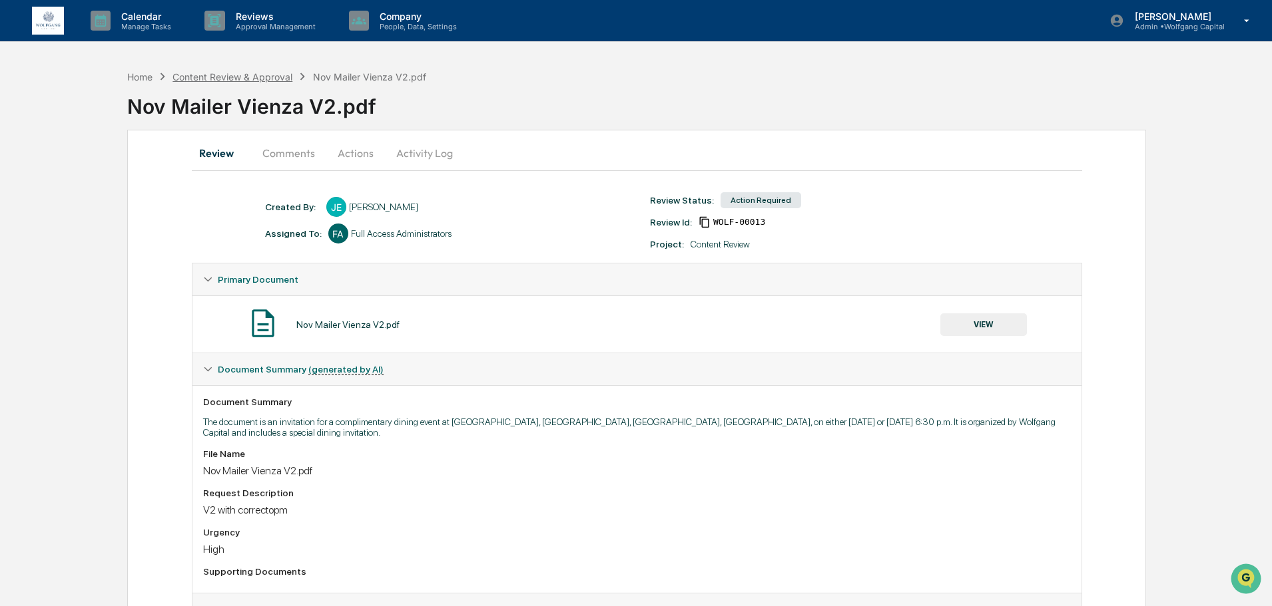
click at [253, 74] on div "Content Review & Approval" at bounding box center [232, 76] width 120 height 11
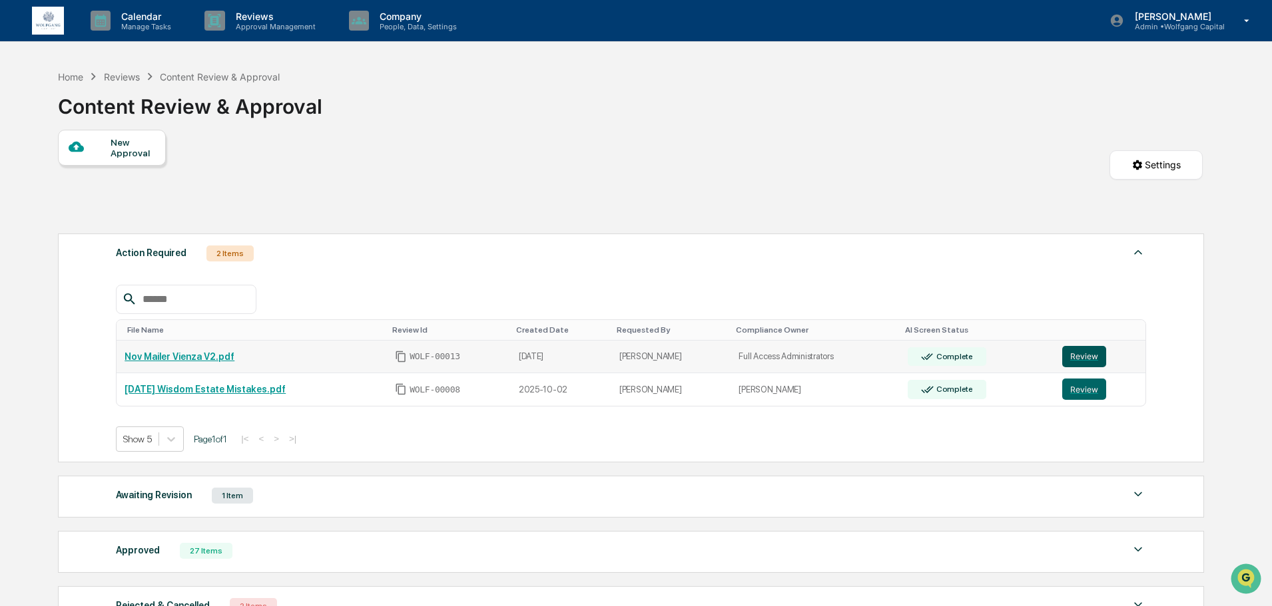
click at [1096, 357] on button "Review" at bounding box center [1084, 356] width 44 height 21
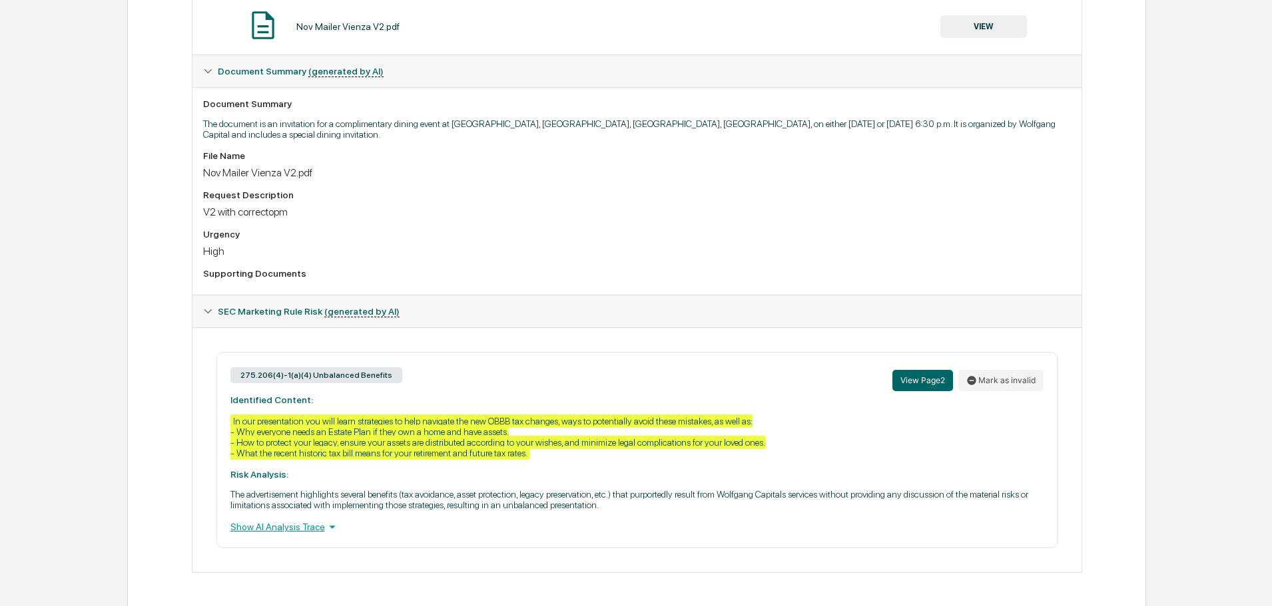
scroll to position [299, 0]
click at [396, 423] on div "In our presentation you will learn strategies to help navigate the new OBBB tax…" at bounding box center [497, 436] width 535 height 45
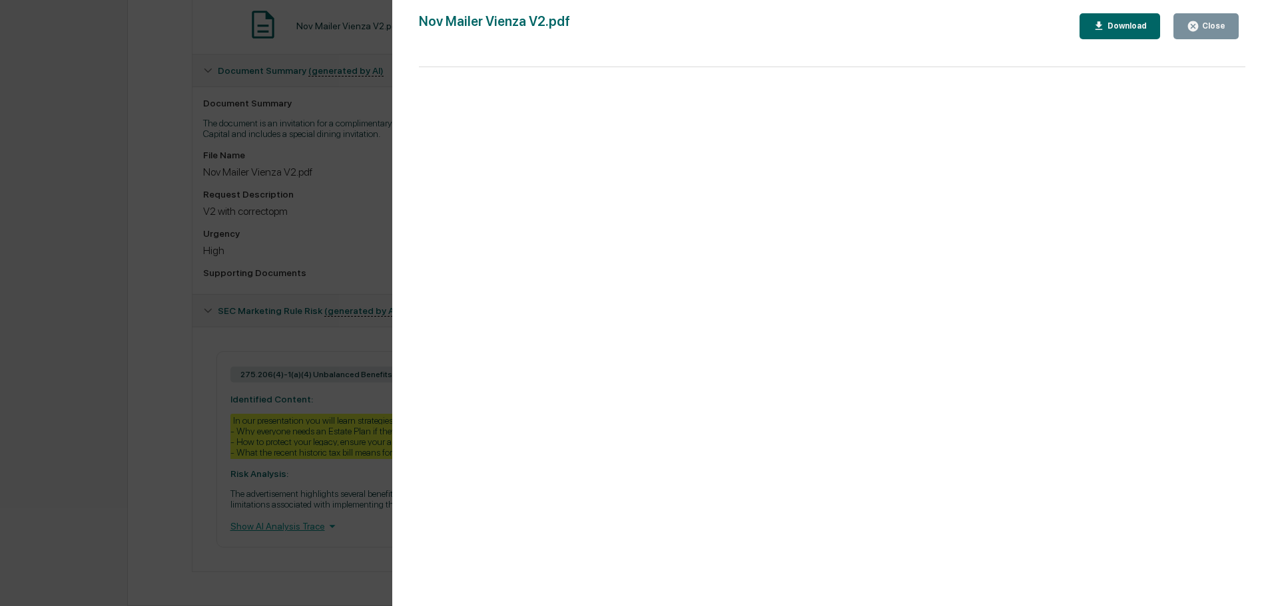
scroll to position [0, 0]
click at [1201, 30] on div "Close" at bounding box center [1212, 25] width 26 height 9
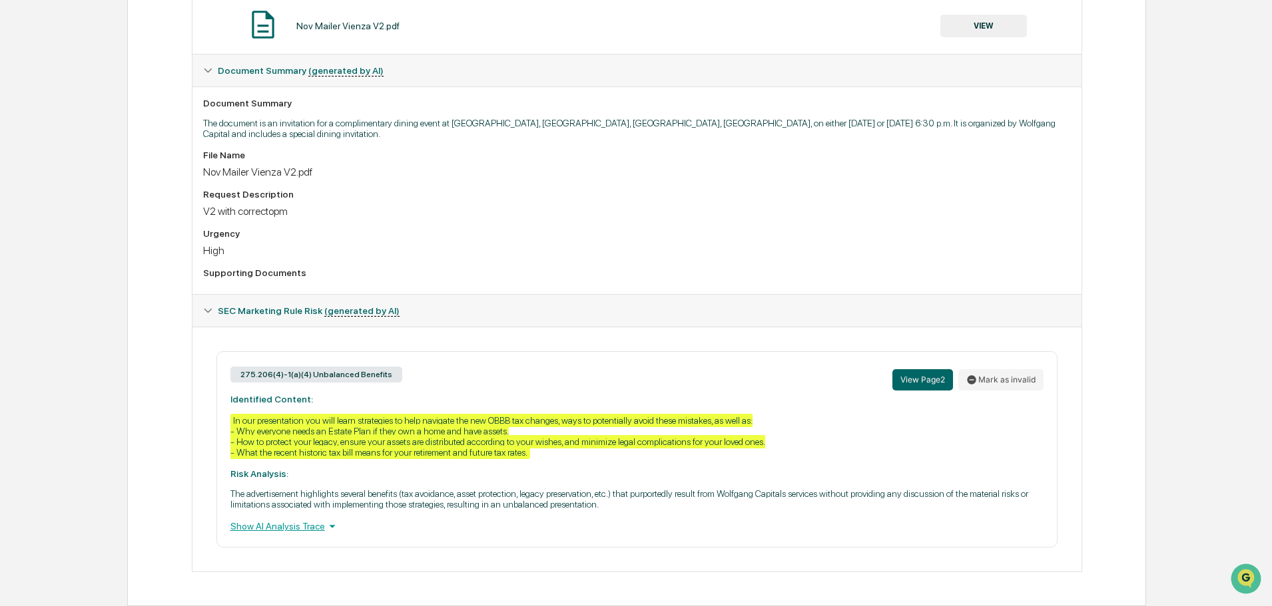
click at [141, 318] on div "Review Comments Actions Activity Log Created By: ‎ ‎ JE Jaimie Egan Assigned To…" at bounding box center [636, 219] width 1019 height 776
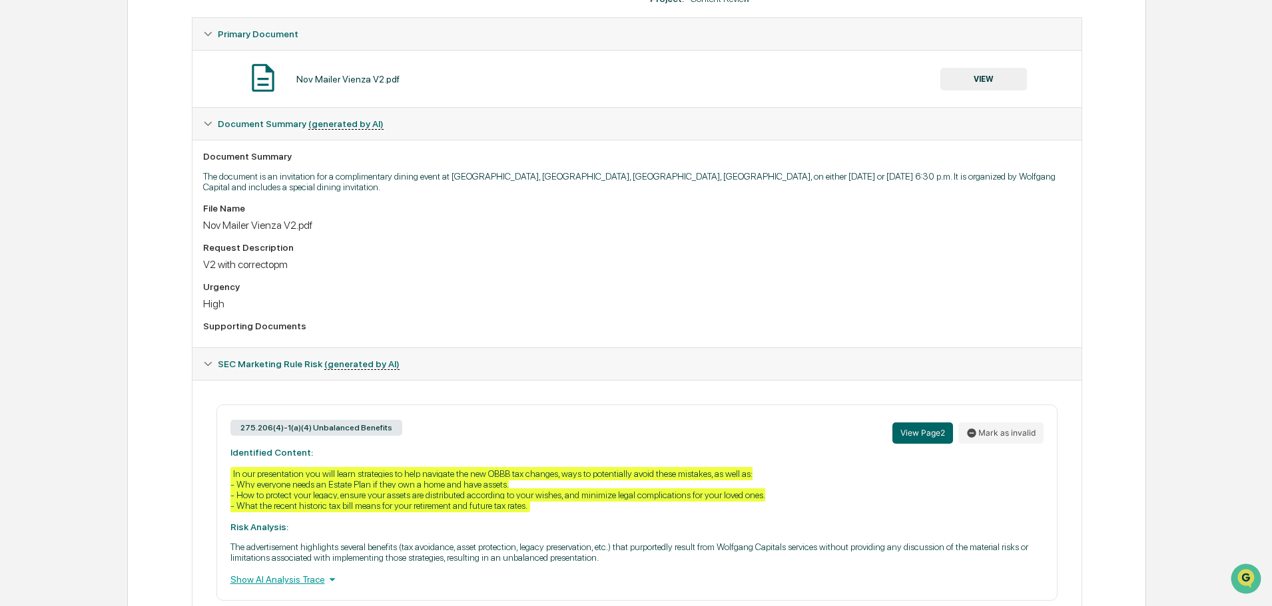
scroll to position [299, 0]
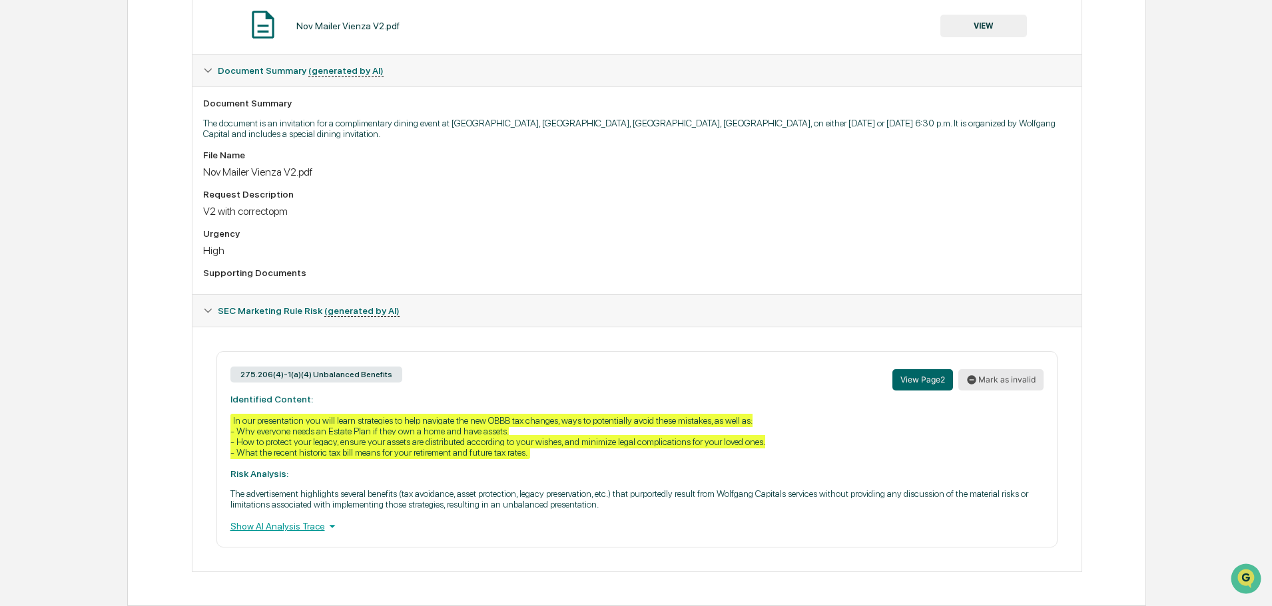
click at [1011, 377] on button "Mark as invalid" at bounding box center [1000, 379] width 85 height 21
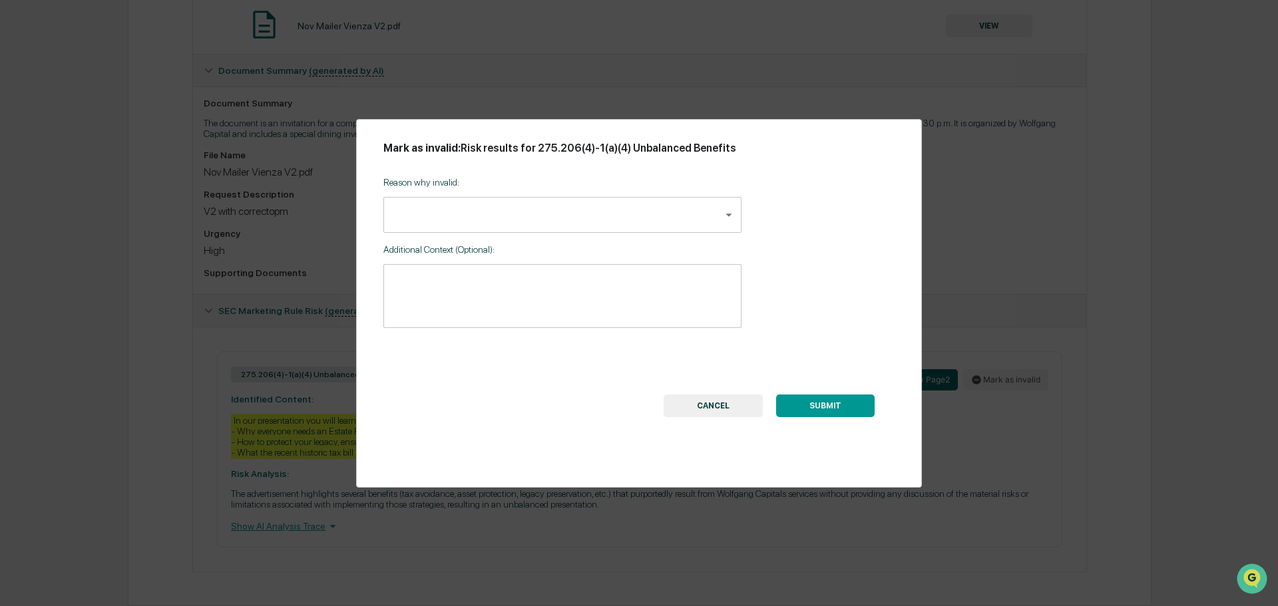
click at [512, 206] on body "Calendar Manage Tasks Reviews Approval Management Company People, Data, Setting…" at bounding box center [639, 153] width 1278 height 905
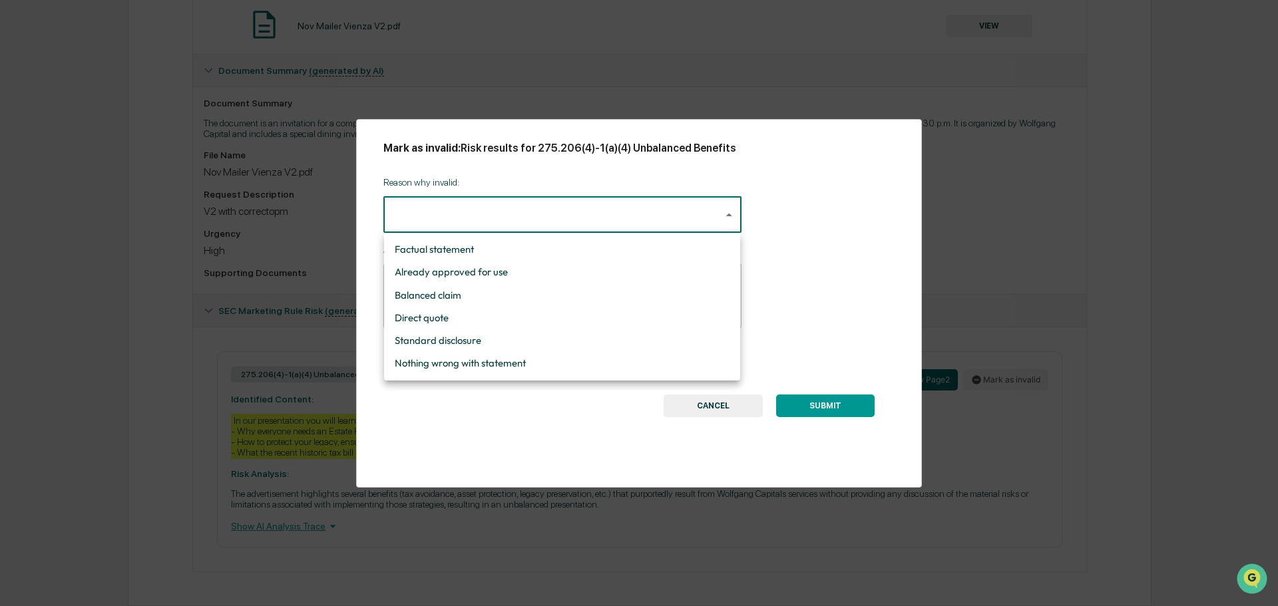
click at [546, 264] on li "Already approved for use" at bounding box center [562, 272] width 356 height 23
type input "**********"
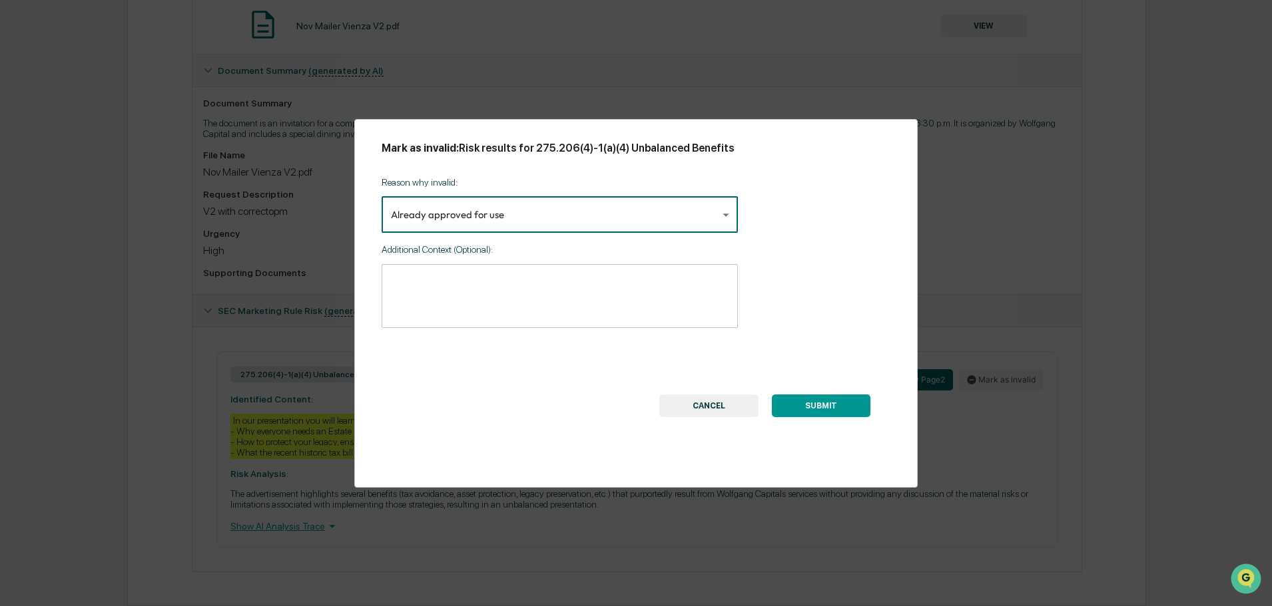
click at [546, 280] on textarea at bounding box center [560, 297] width 338 height 42
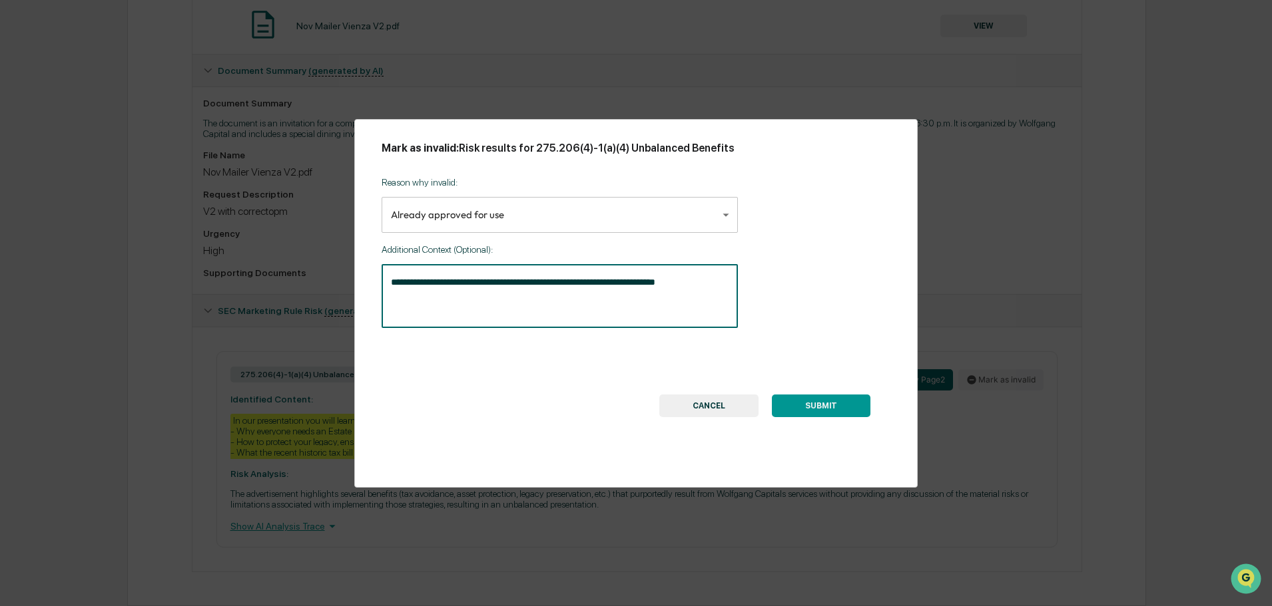
type textarea "**********"
click at [803, 397] on button "SUBMIT" at bounding box center [821, 406] width 99 height 23
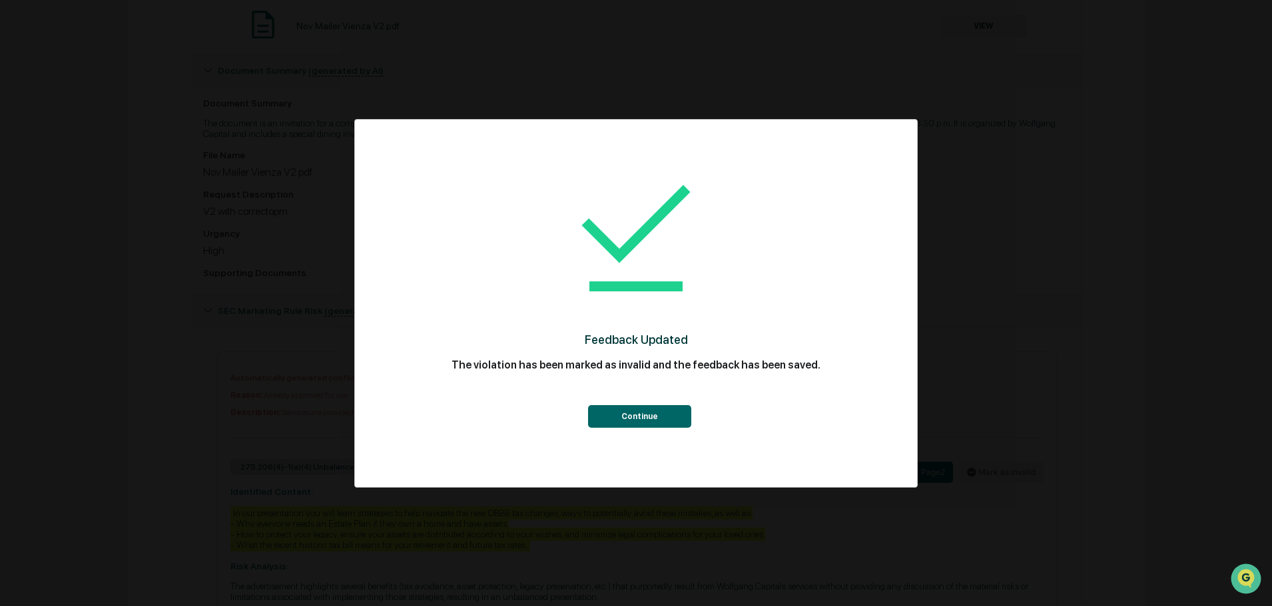
click at [642, 422] on button "Continue" at bounding box center [639, 416] width 103 height 23
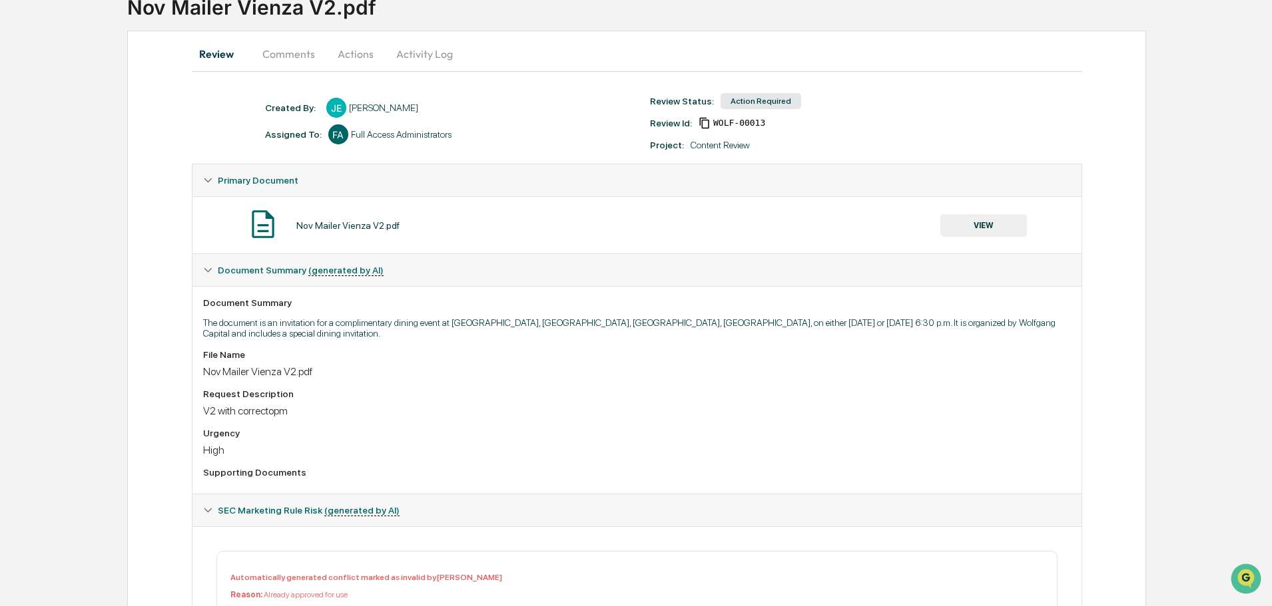
scroll to position [0, 0]
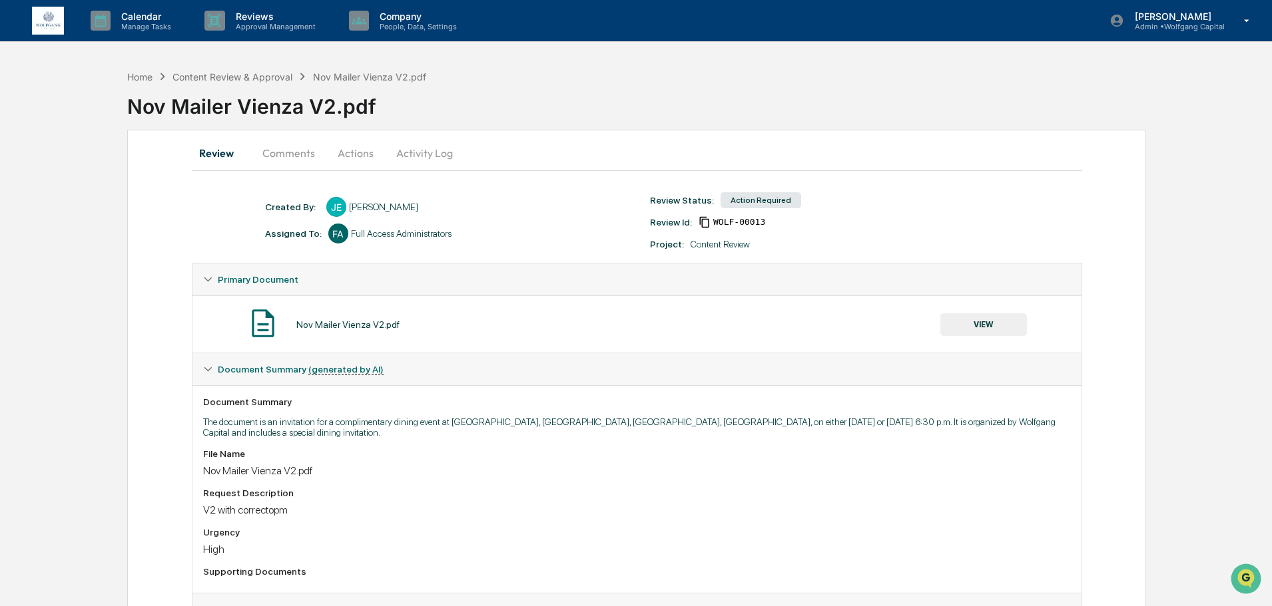
click at [344, 156] on button "Actions" at bounding box center [356, 153] width 60 height 32
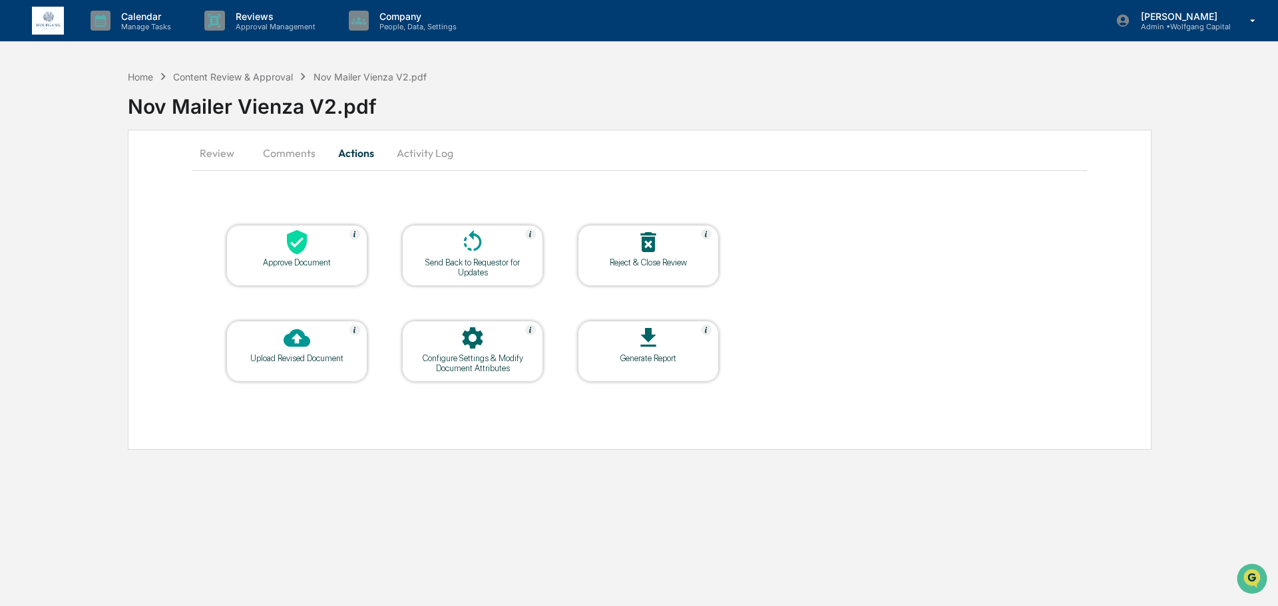
click at [308, 265] on div "Approve Document" at bounding box center [297, 263] width 120 height 10
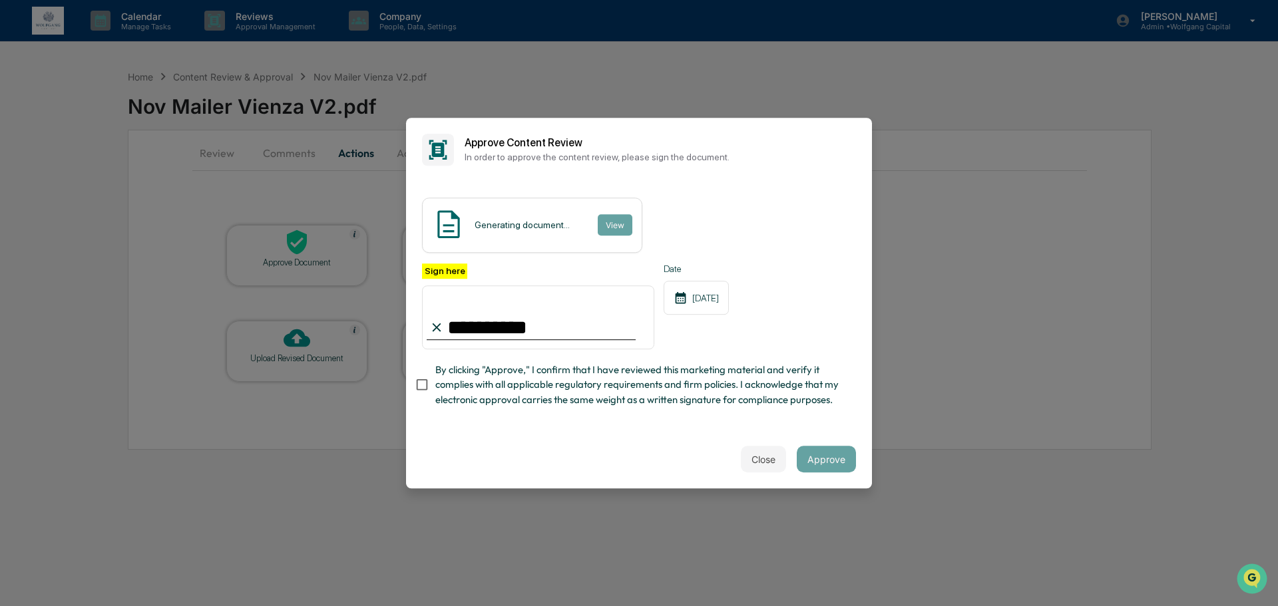
type input "**********"
click at [581, 380] on span "By clicking "Approve," I confirm that I have reviewed this marketing material a…" at bounding box center [640, 385] width 410 height 45
click at [813, 473] on button "Approve" at bounding box center [826, 459] width 59 height 27
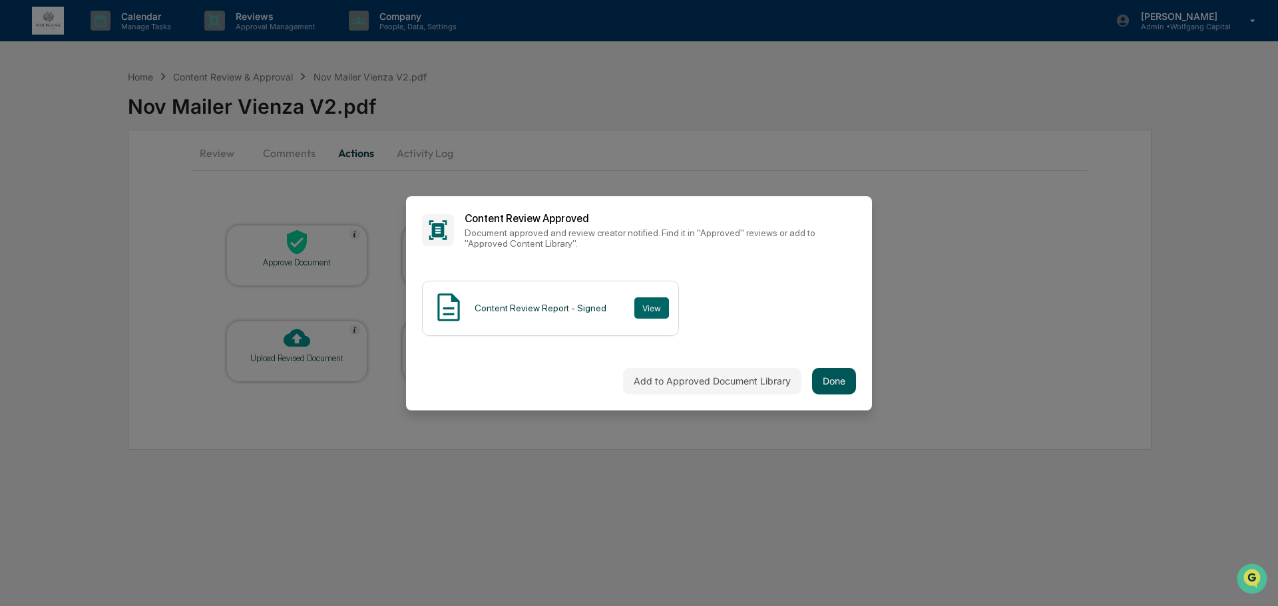
click at [833, 377] on button "Done" at bounding box center [834, 381] width 44 height 27
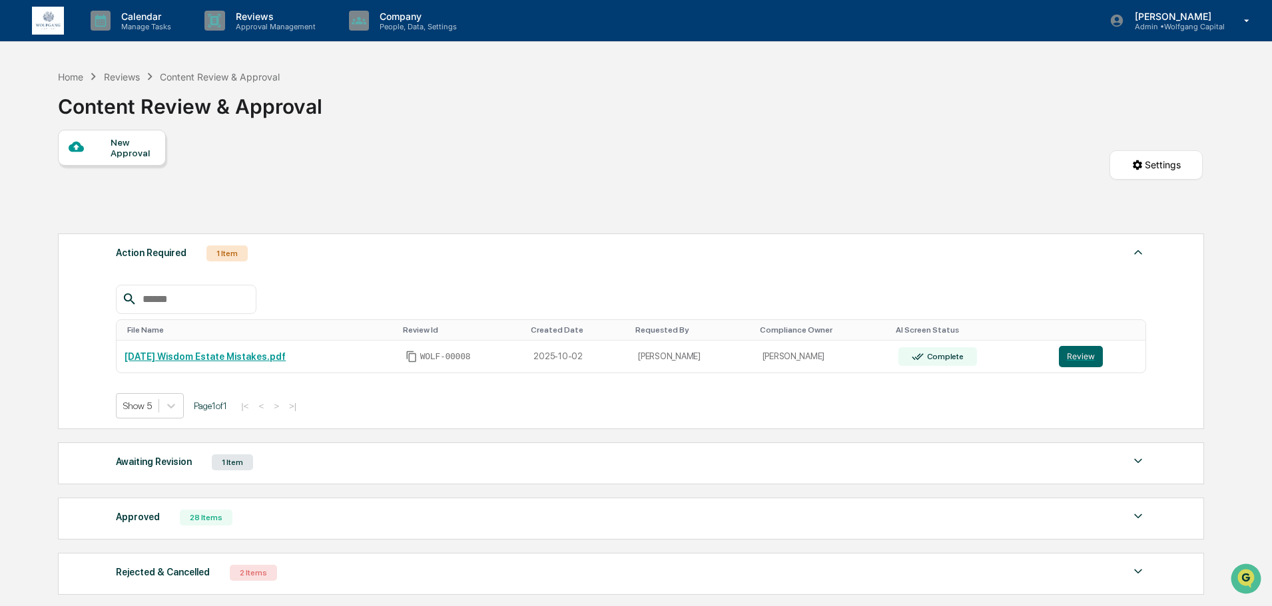
click at [509, 230] on div "Action Required 1 Item File Name Review Id Created Date Requested By Compliance…" at bounding box center [630, 414] width 1144 height 375
click at [1089, 359] on button "Review" at bounding box center [1080, 356] width 44 height 21
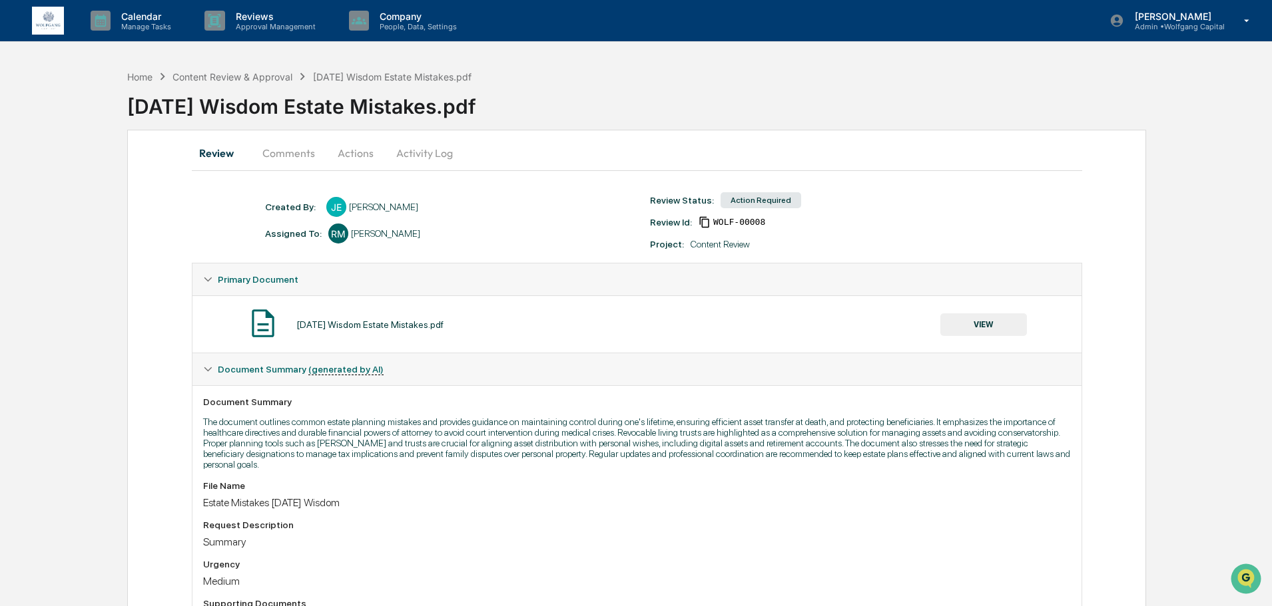
click at [349, 152] on button "Actions" at bounding box center [356, 153] width 60 height 32
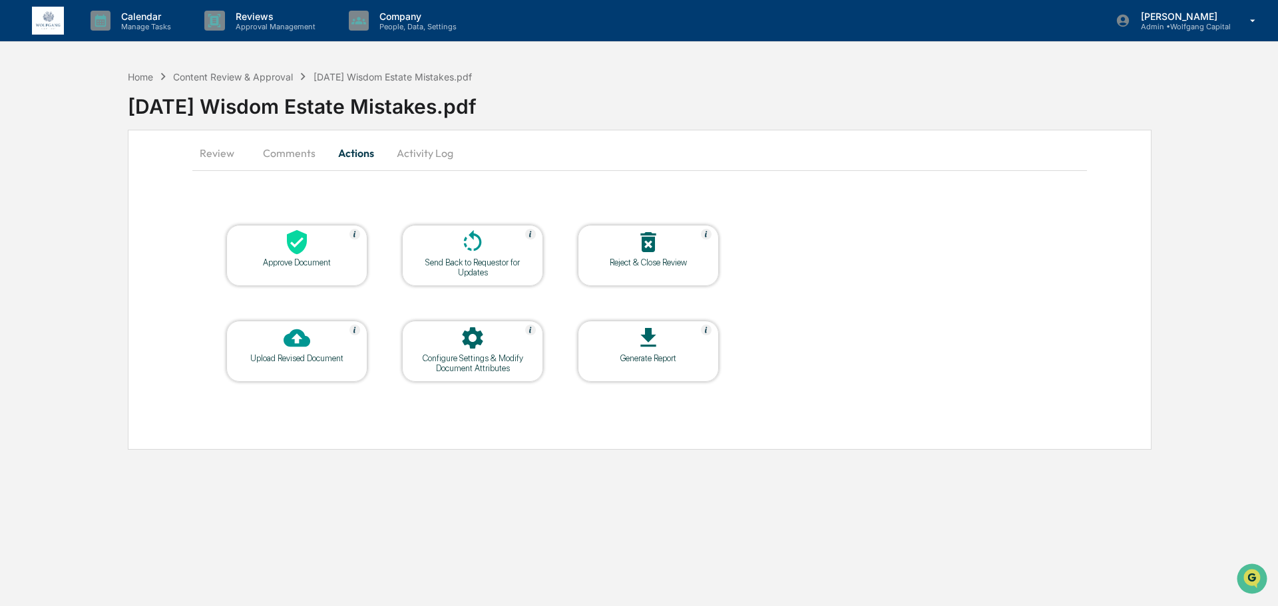
click at [463, 264] on div "Send Back to Requestor for Updates" at bounding box center [473, 268] width 120 height 20
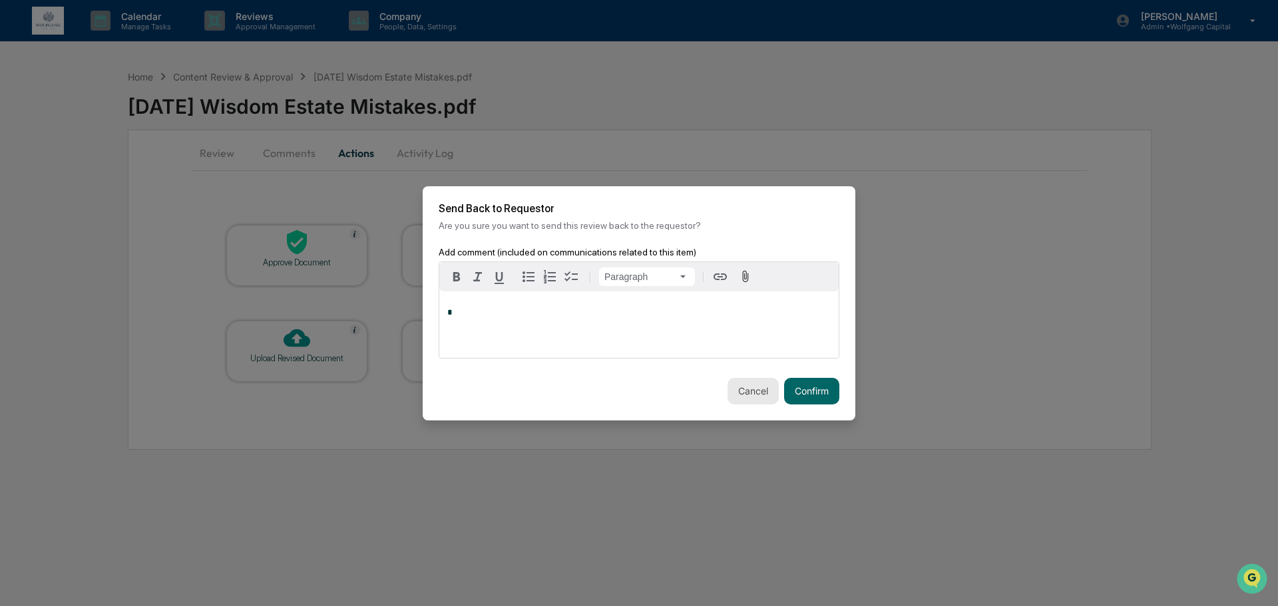
click at [744, 389] on button "Cancel" at bounding box center [753, 391] width 51 height 27
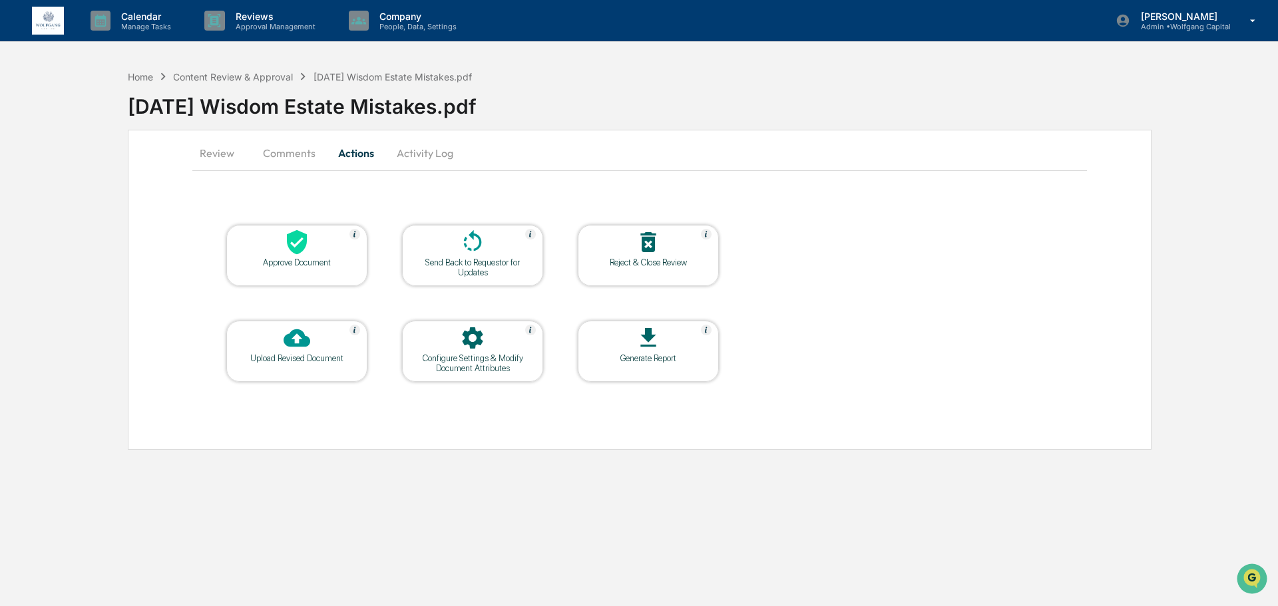
click at [461, 260] on div "Send Back to Requestor for Updates" at bounding box center [473, 268] width 120 height 20
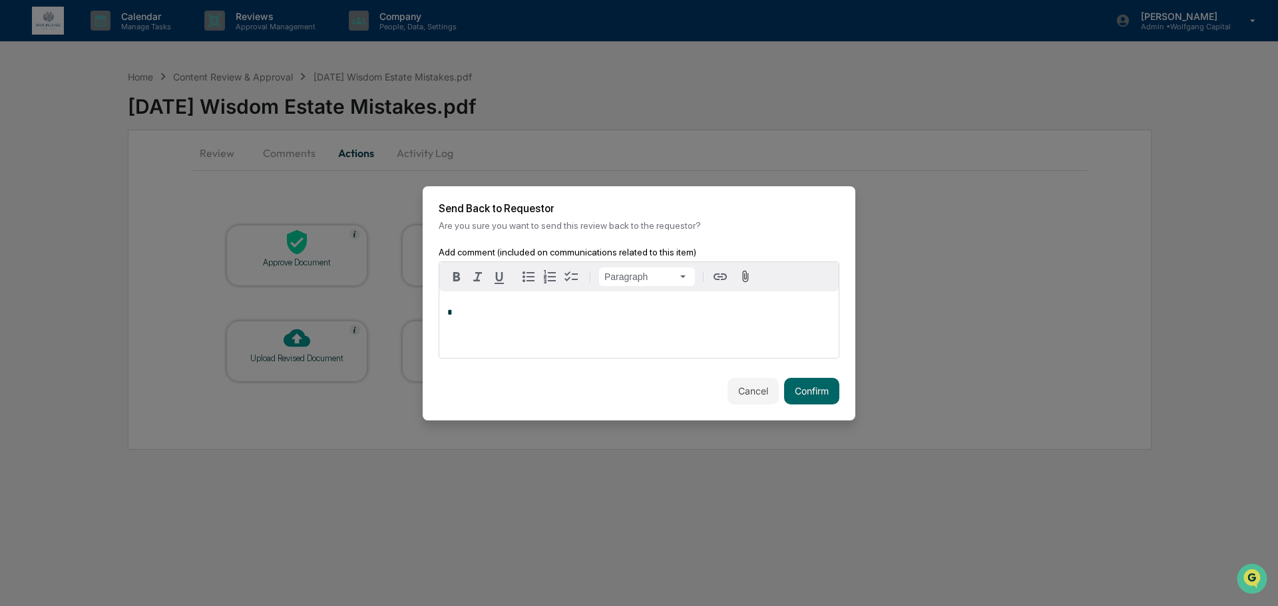
click at [579, 308] on p "*" at bounding box center [638, 312] width 383 height 9
click at [819, 397] on button "Confirm" at bounding box center [811, 391] width 55 height 27
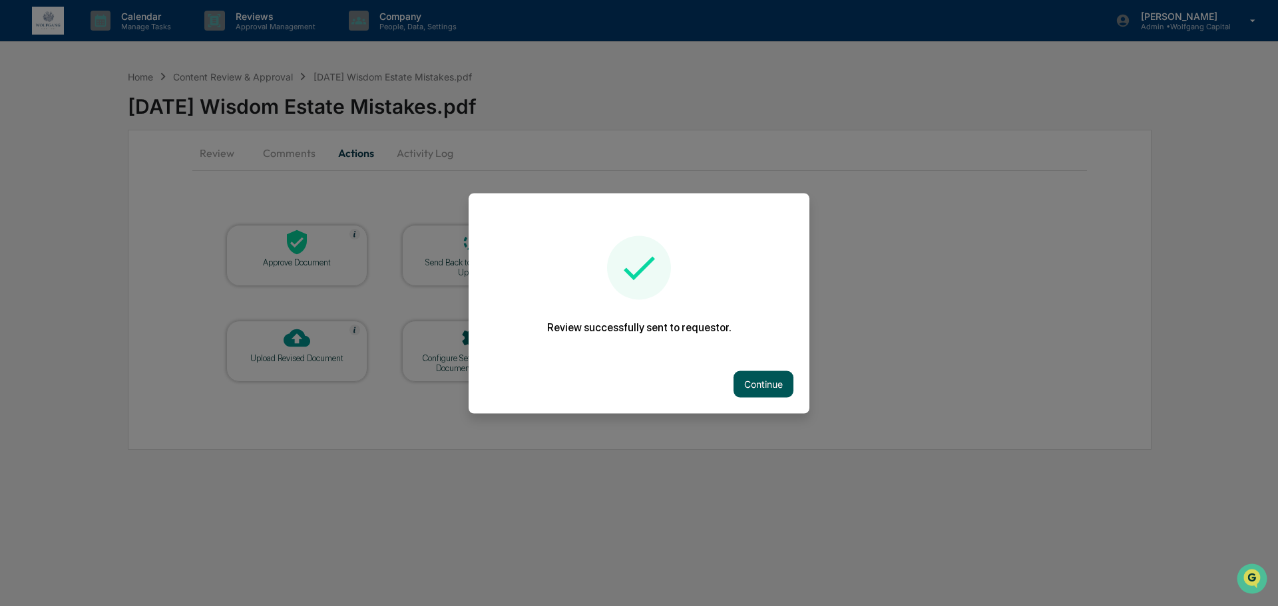
click at [745, 379] on button "Continue" at bounding box center [764, 384] width 60 height 27
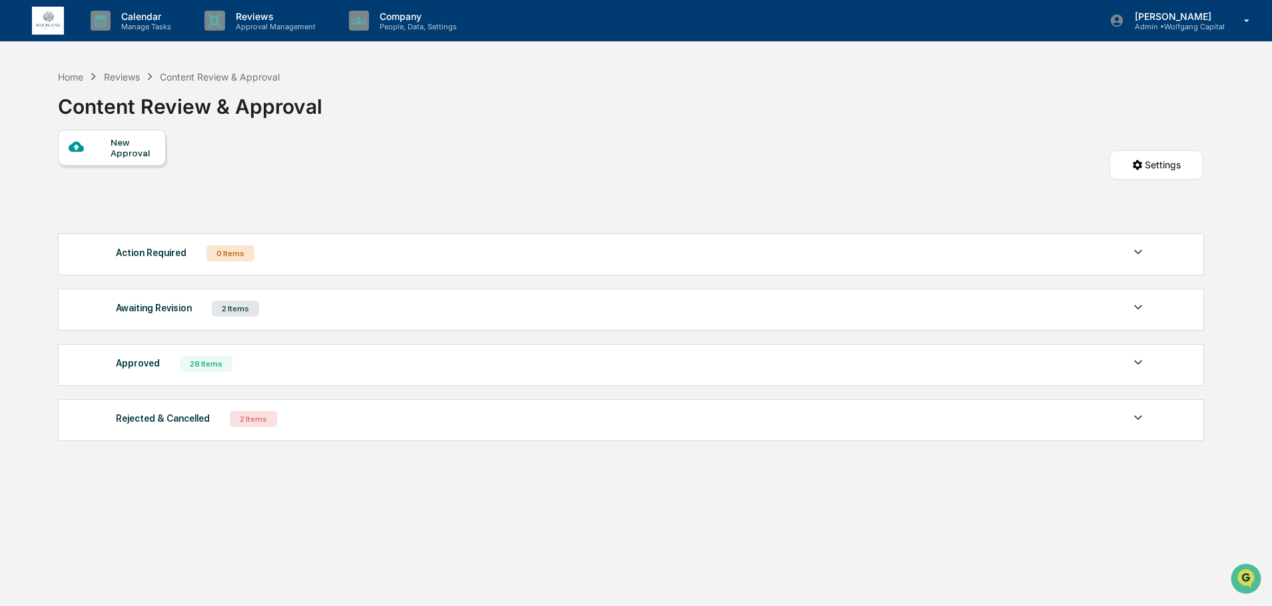
click at [380, 302] on div "Awaiting Revision 2 Items" at bounding box center [631, 309] width 1030 height 19
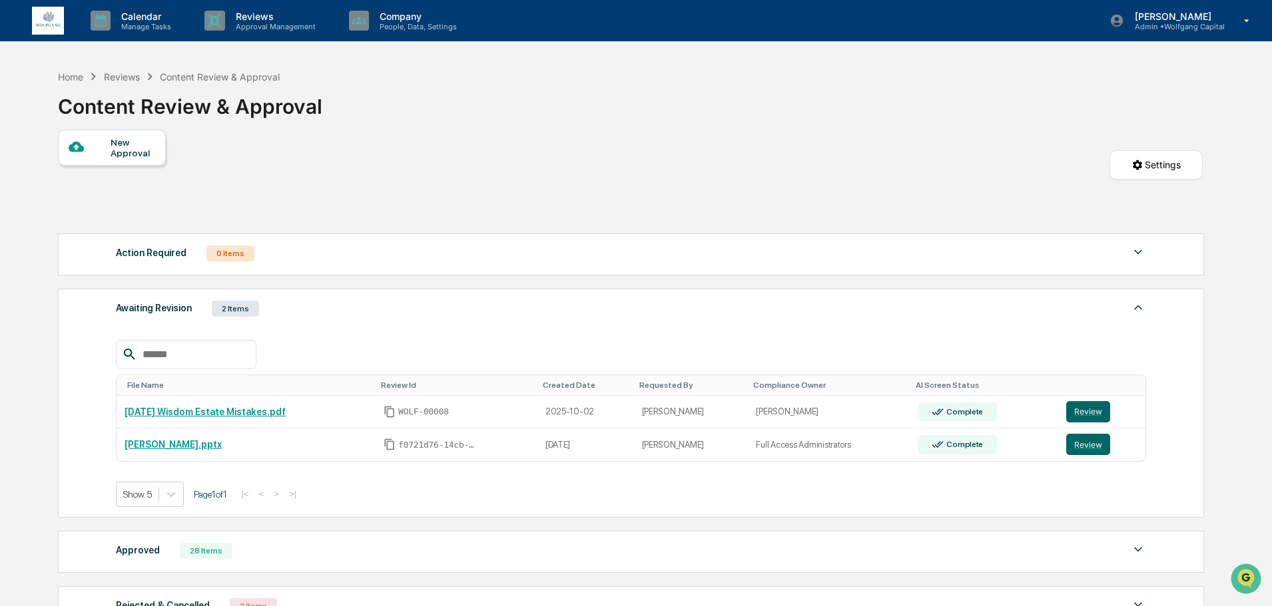
click at [380, 302] on div "Awaiting Revision 2 Items" at bounding box center [631, 309] width 1030 height 19
